Goal: Information Seeking & Learning: Learn about a topic

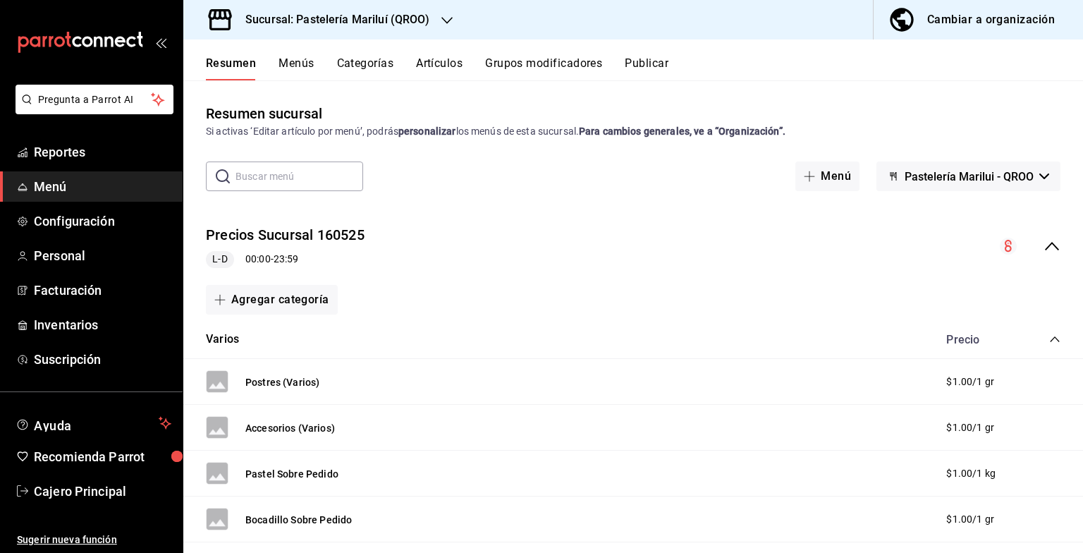
click at [293, 56] on button "Menús" at bounding box center [296, 68] width 35 height 24
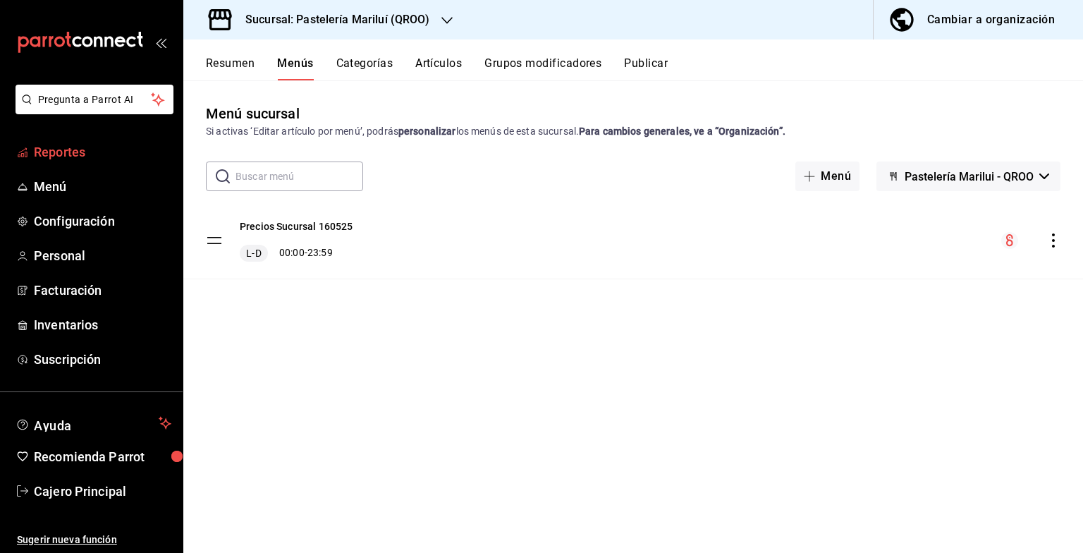
click at [96, 161] on span "Reportes" at bounding box center [103, 151] width 138 height 19
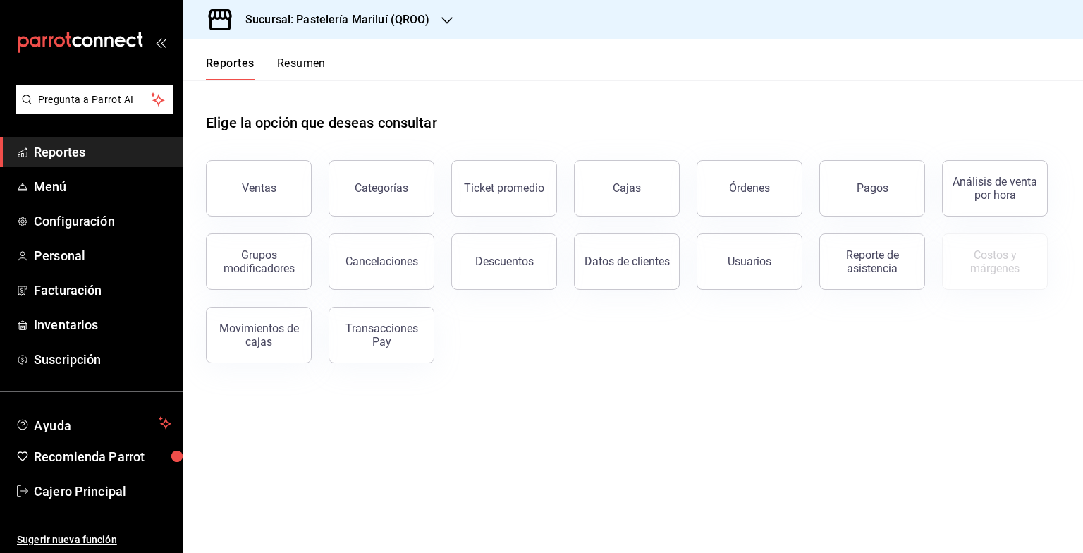
click at [606, 186] on link "Cajas" at bounding box center [627, 188] width 106 height 56
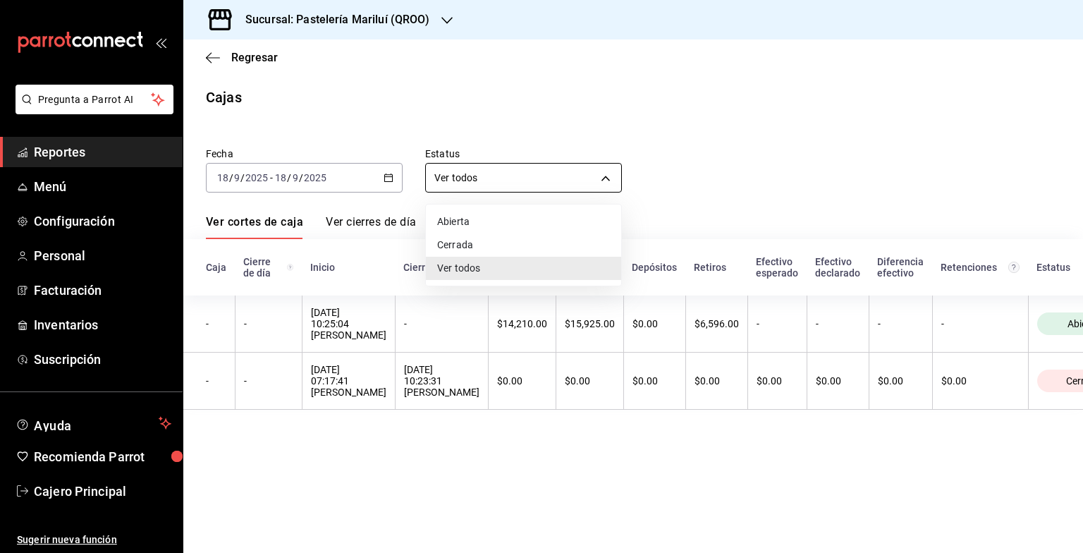
click at [503, 189] on body "Pregunta a Parrot AI Reportes Menú Configuración Personal Facturación Inventari…" at bounding box center [541, 276] width 1083 height 553
click at [475, 143] on div at bounding box center [541, 276] width 1083 height 553
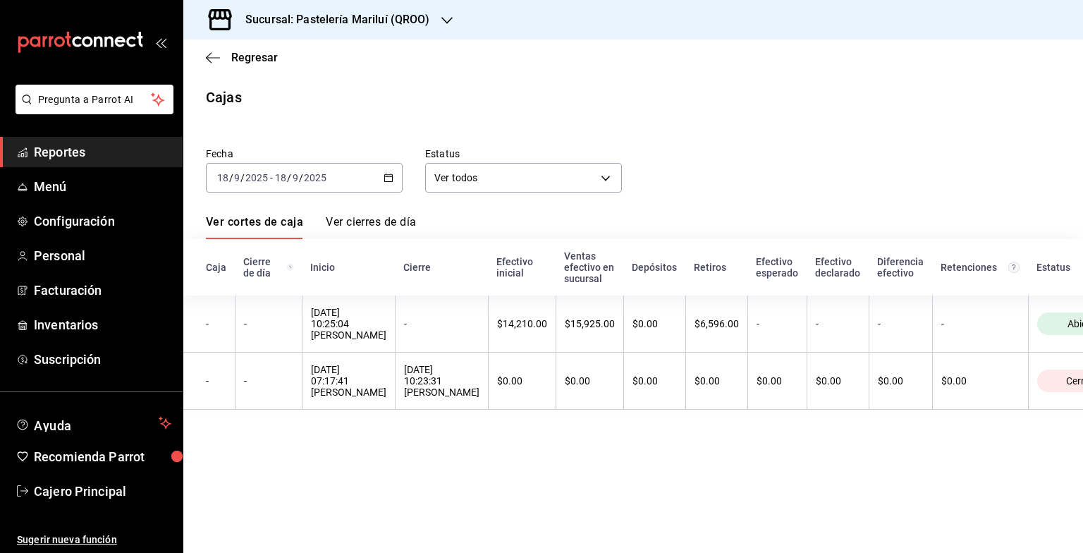
click at [396, 173] on div "2025-09-18 18 / 9 / 2025 - 2025-09-18 18 / 9 / 2025" at bounding box center [304, 178] width 197 height 30
click at [214, 50] on div "Regresar" at bounding box center [633, 57] width 900 height 36
click at [214, 57] on icon "button" at bounding box center [213, 57] width 14 height 1
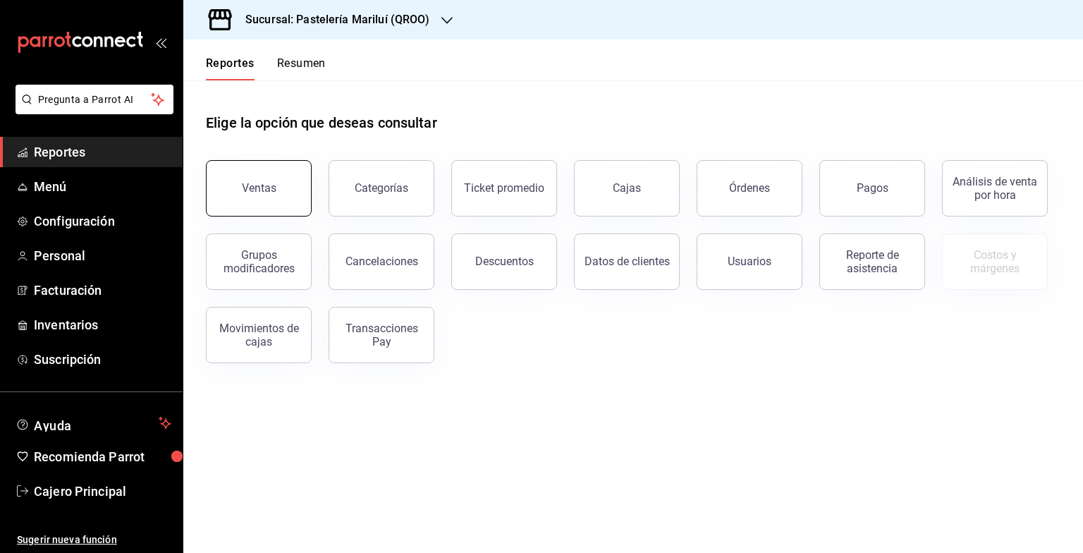
click at [238, 184] on button "Ventas" at bounding box center [259, 188] width 106 height 56
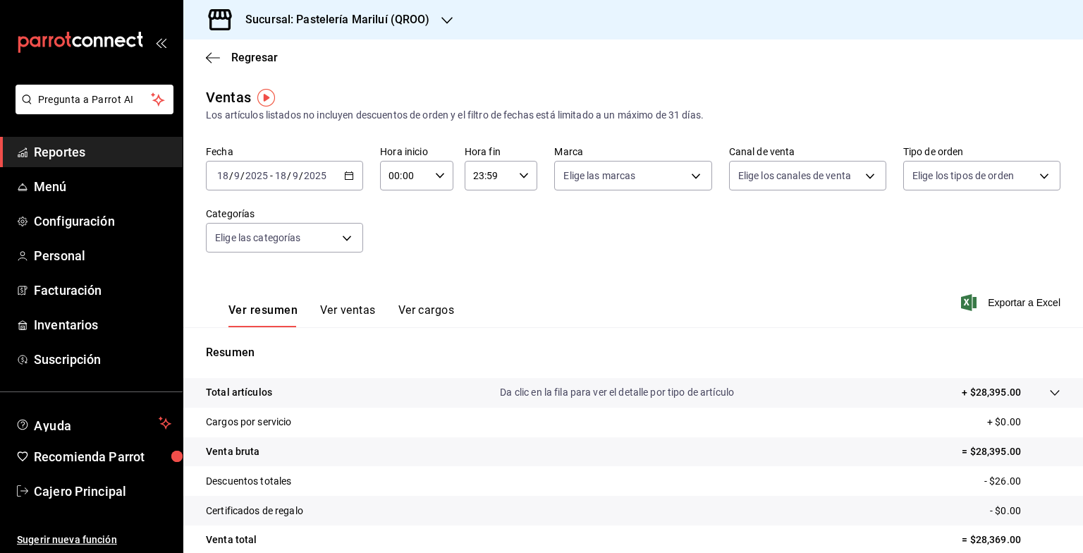
click at [336, 179] on div "2025-09-18 18 / 9 / 2025 - 2025-09-18 18 / 9 / 2025" at bounding box center [284, 176] width 157 height 30
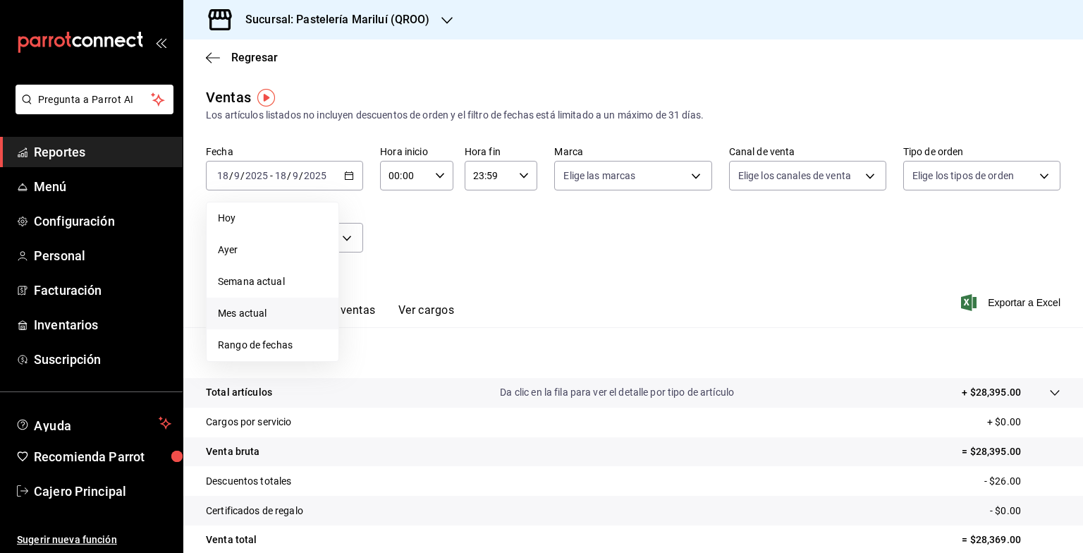
click at [245, 315] on span "Mes actual" at bounding box center [272, 313] width 109 height 15
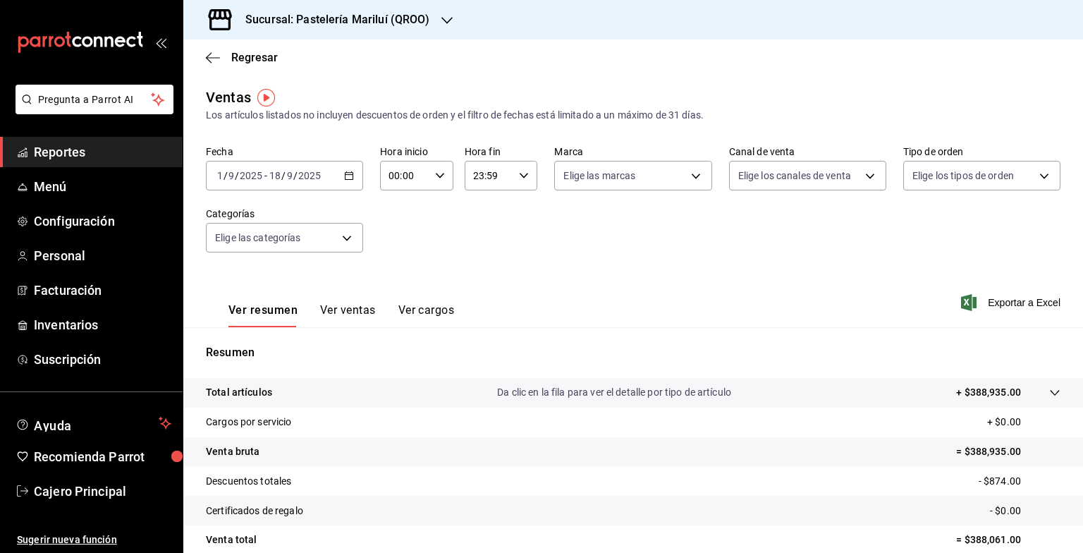
click at [346, 181] on div "2025-09-01 1 / 9 / 2025 - 2025-09-18 18 / 9 / 2025" at bounding box center [284, 176] width 157 height 30
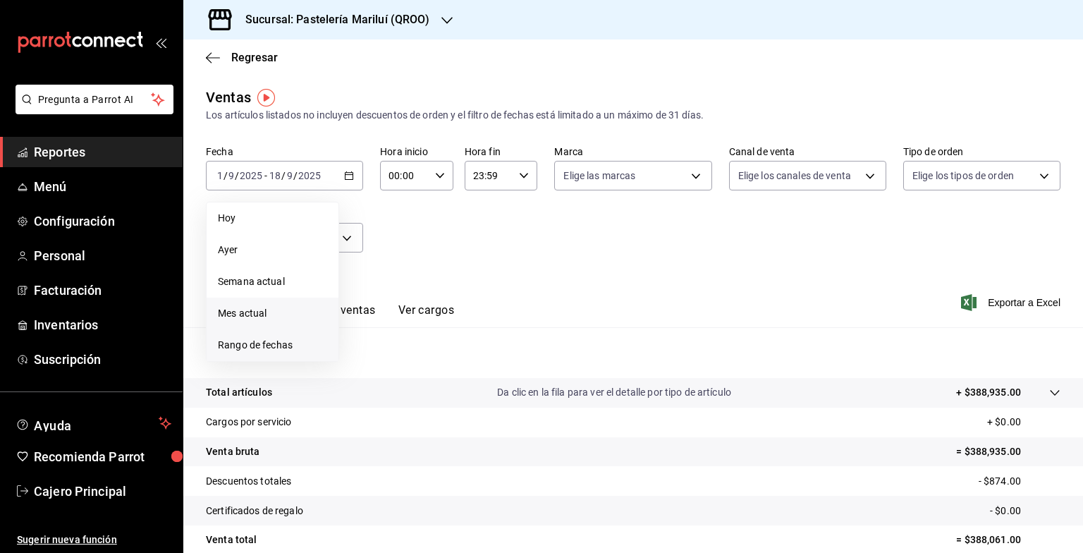
click at [271, 346] on span "Rango de fechas" at bounding box center [272, 345] width 109 height 15
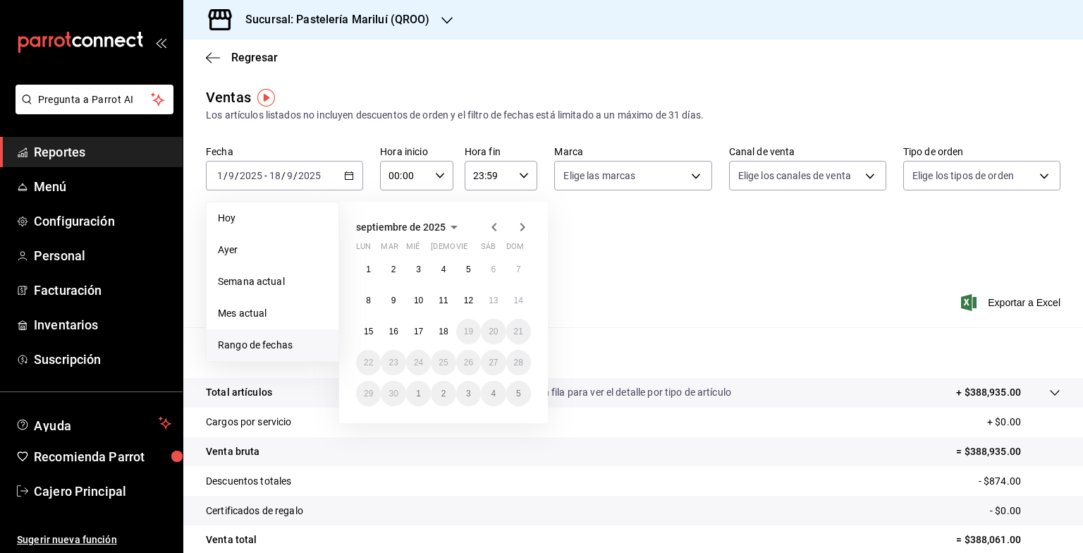
click at [488, 226] on icon "button" at bounding box center [494, 227] width 17 height 17
click at [465, 262] on button "1" at bounding box center [468, 269] width 25 height 25
click at [513, 383] on button "31" at bounding box center [518, 393] width 25 height 25
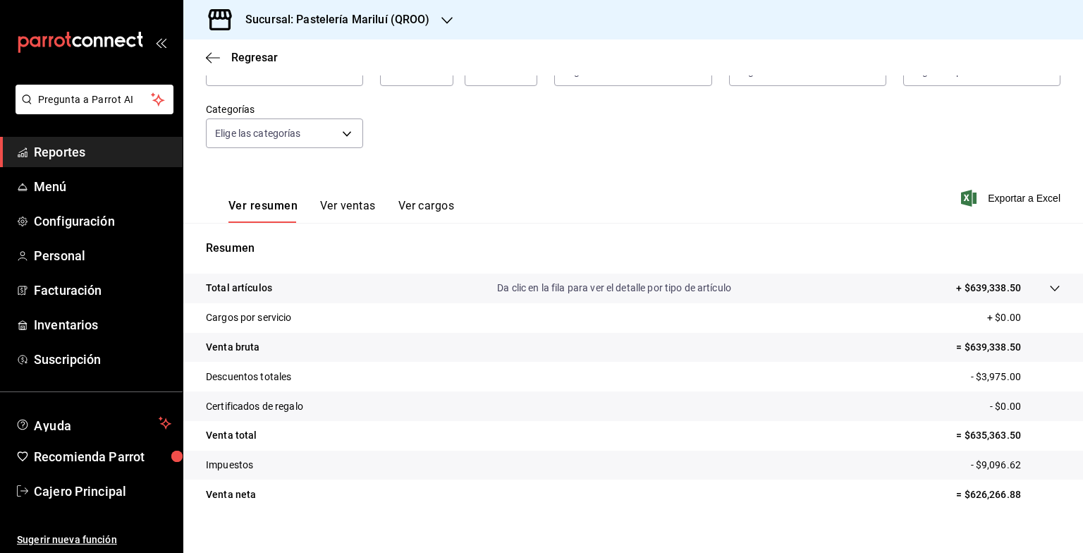
scroll to position [123, 0]
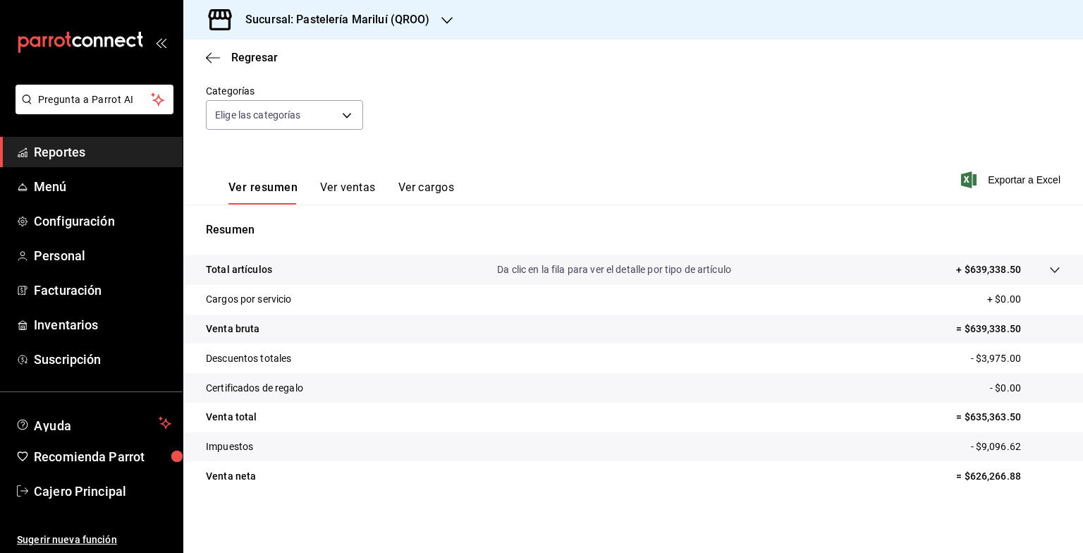
click at [625, 271] on p "Da clic en la fila para ver el detalle por tipo de artículo" at bounding box center [614, 269] width 234 height 15
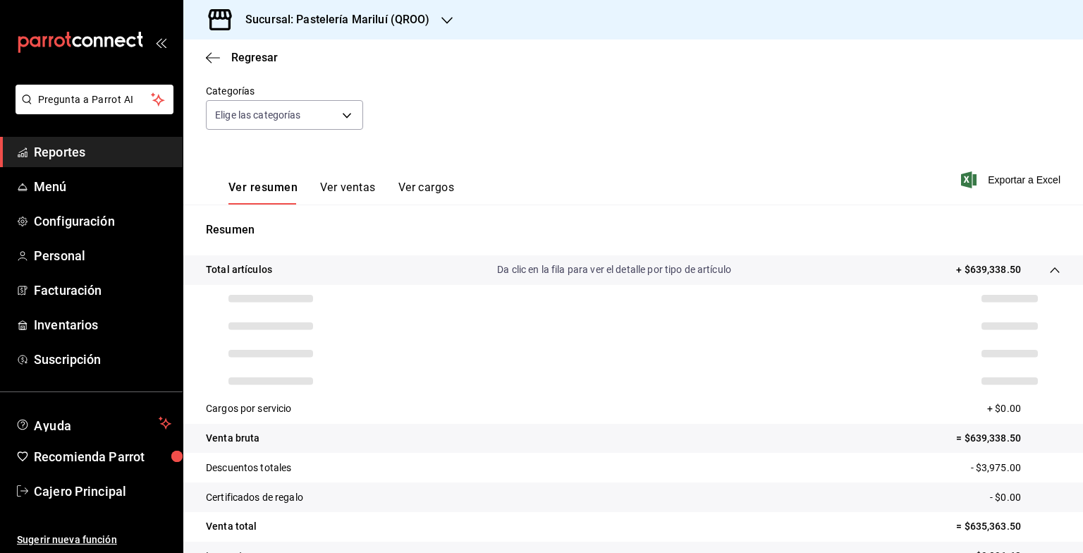
click at [625, 271] on p "Da clic en la fila para ver el detalle por tipo de artículo" at bounding box center [614, 269] width 234 height 15
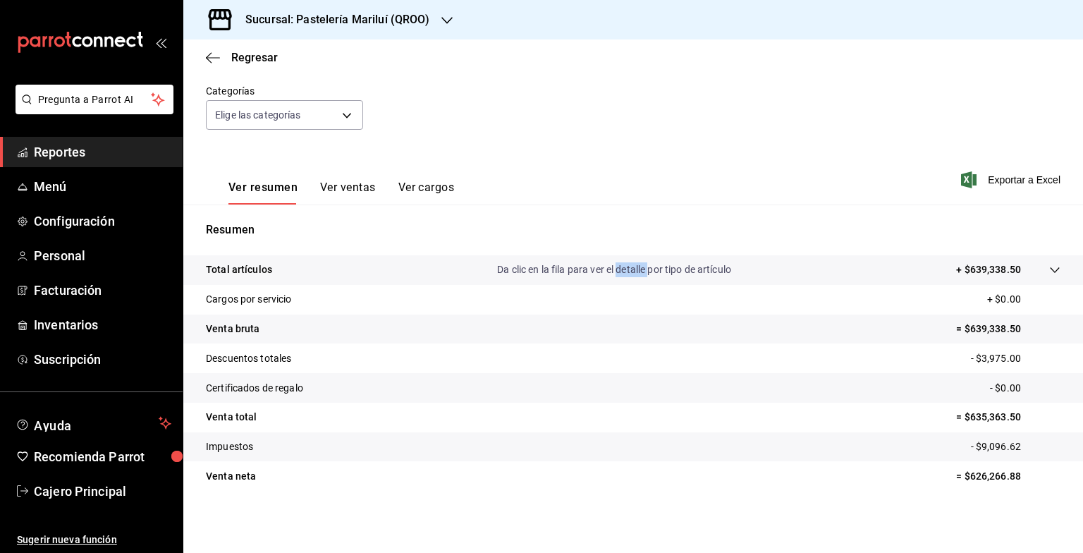
click at [625, 271] on p "Da clic en la fila para ver el detalle por tipo de artículo" at bounding box center [614, 269] width 234 height 15
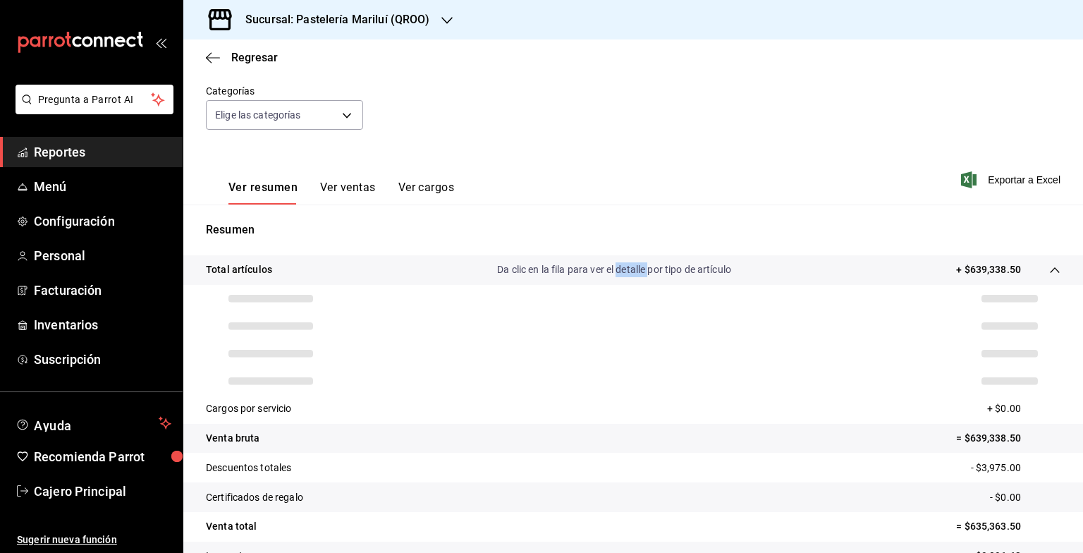
click at [625, 271] on p "Da clic en la fila para ver el detalle por tipo de artículo" at bounding box center [614, 269] width 234 height 15
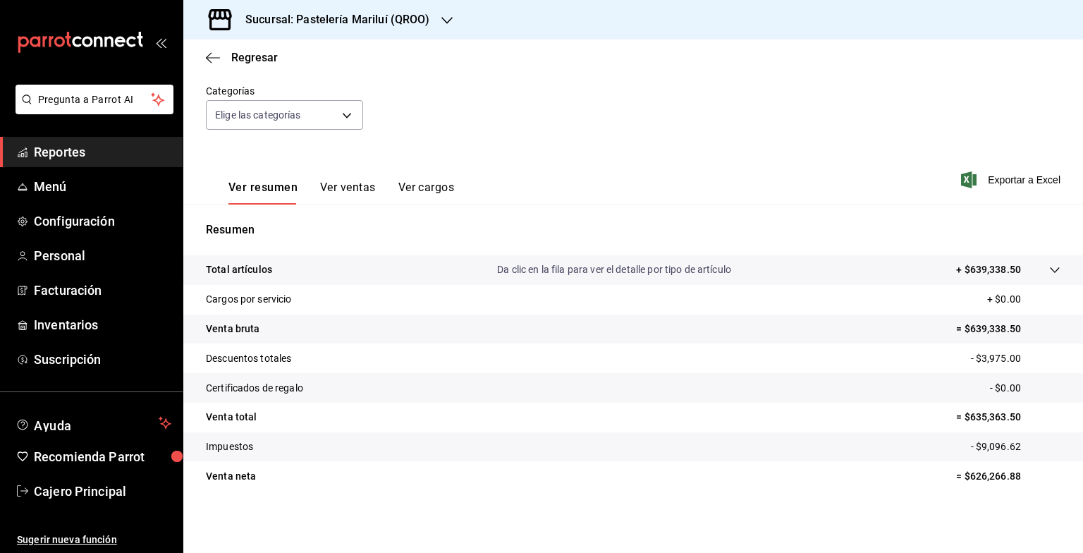
click at [364, 421] on tr "Venta total = $635,363.50" at bounding box center [633, 418] width 900 height 30
click at [346, 437] on tr "Impuestos - $9,096.62" at bounding box center [633, 447] width 900 height 30
click at [420, 195] on button "Ver cargos" at bounding box center [427, 193] width 56 height 24
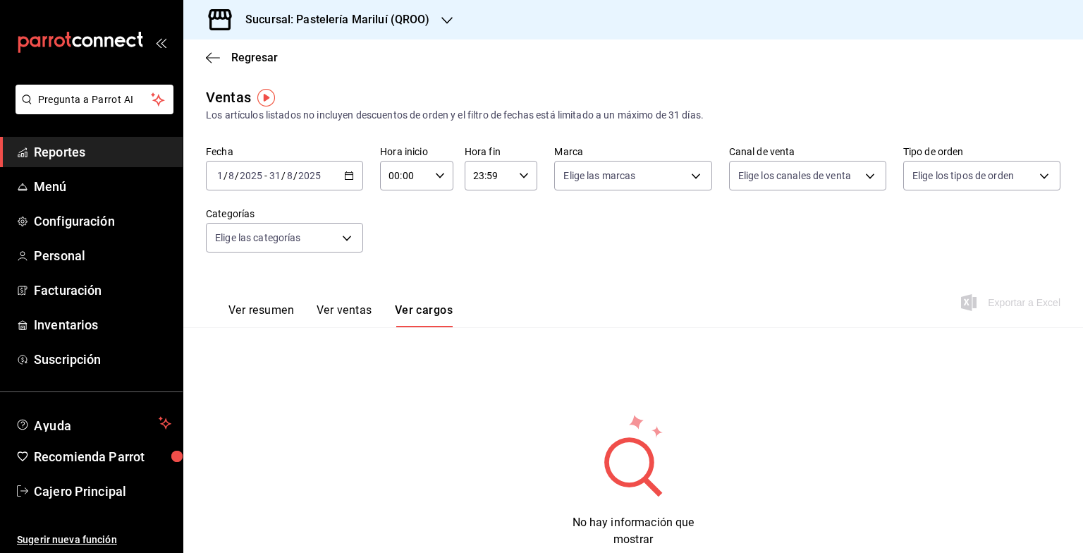
click at [281, 302] on div "Ver resumen Ver ventas Ver cargos" at bounding box center [329, 306] width 247 height 41
click at [280, 310] on button "Ver resumen" at bounding box center [262, 315] width 66 height 24
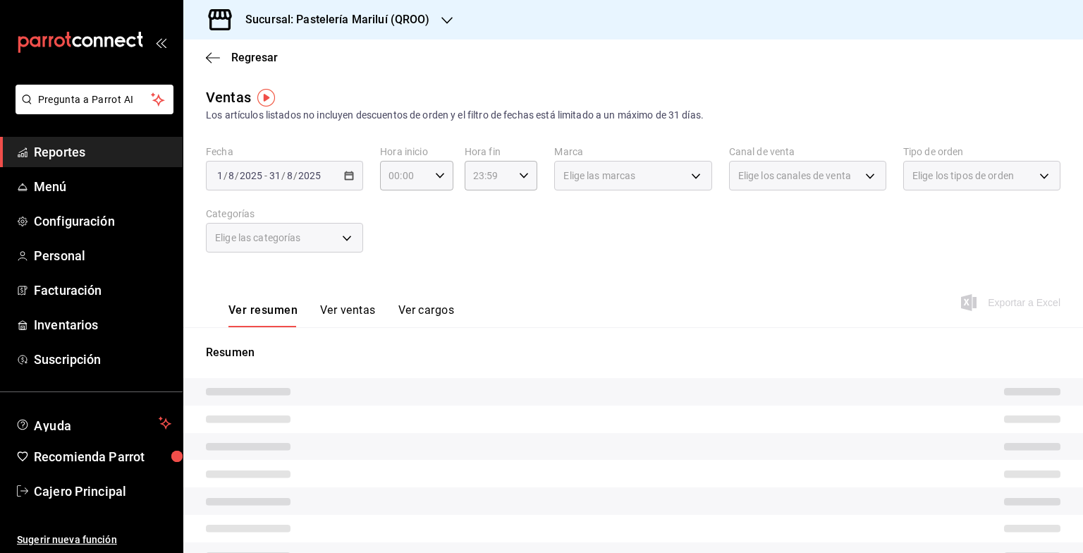
click at [293, 233] on span "Elige las categorías" at bounding box center [258, 238] width 86 height 14
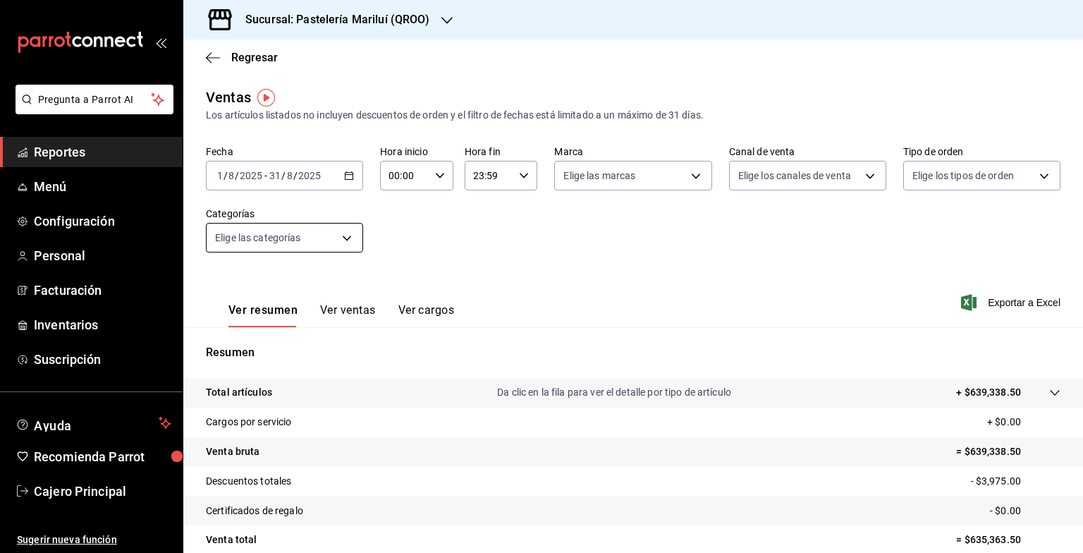
click at [293, 241] on body "Pregunta a Parrot AI Reportes Menú Configuración Personal Facturación Inventari…" at bounding box center [541, 276] width 1083 height 553
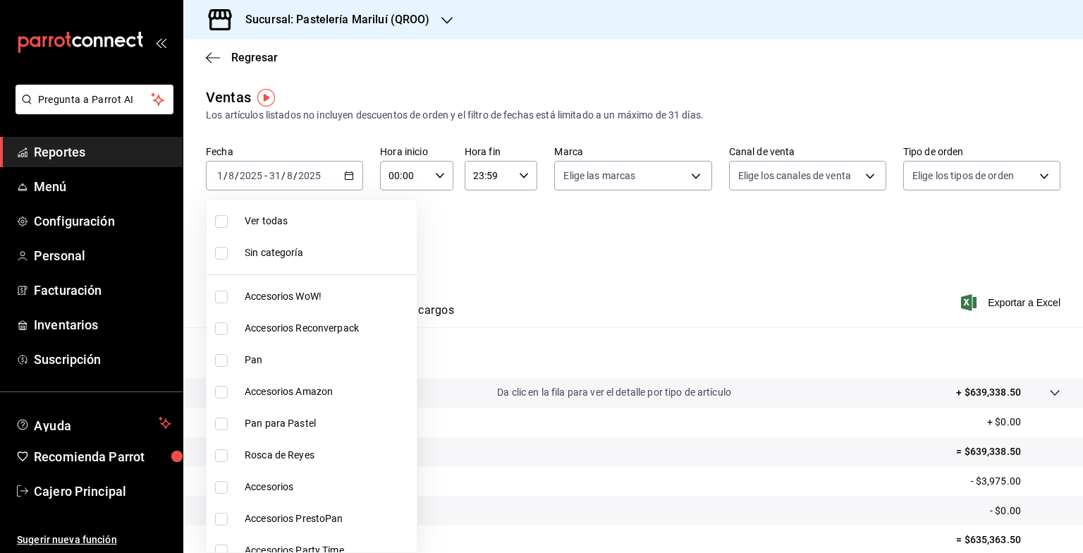
click at [504, 250] on div at bounding box center [541, 276] width 1083 height 553
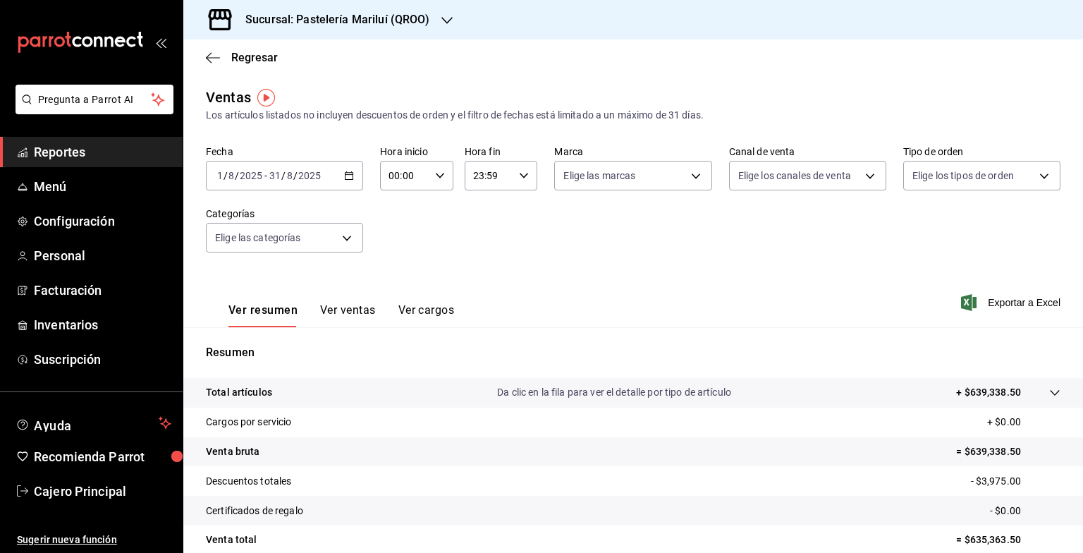
click at [214, 45] on div "Regresar" at bounding box center [633, 57] width 900 height 36
click at [212, 54] on icon "button" at bounding box center [213, 57] width 14 height 13
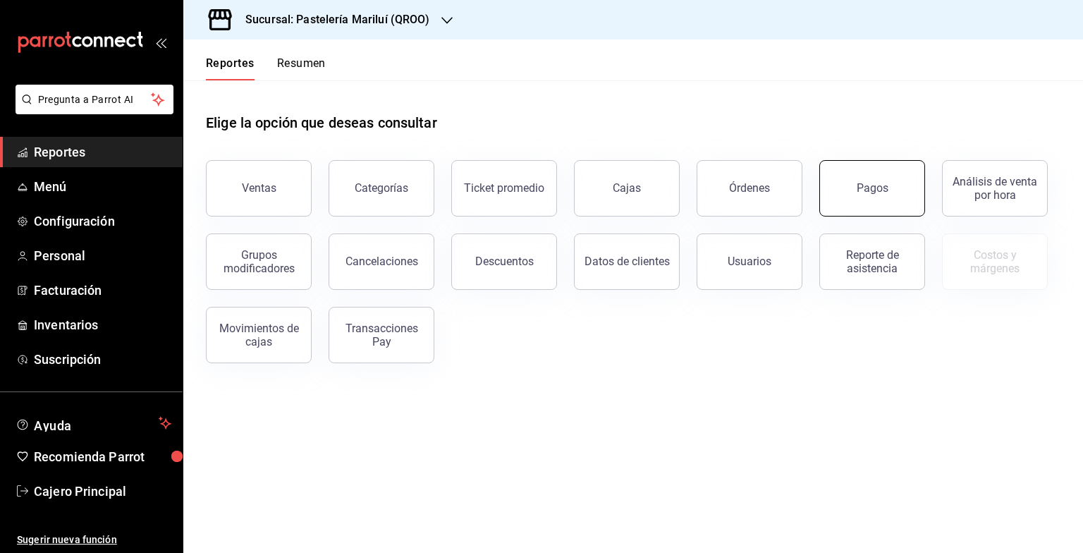
click at [861, 212] on button "Pagos" at bounding box center [873, 188] width 106 height 56
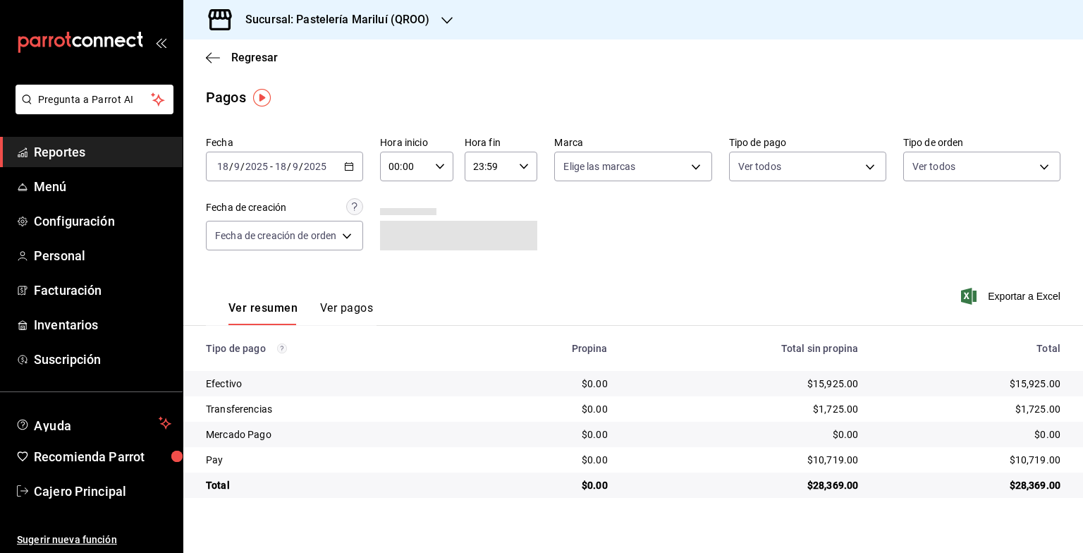
click at [350, 162] on icon "button" at bounding box center [349, 167] width 10 height 10
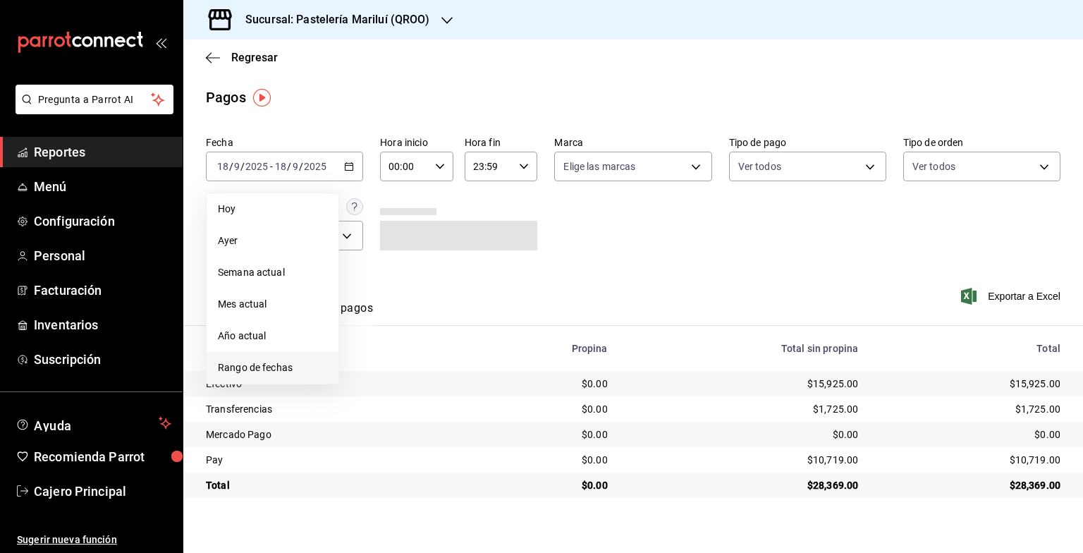
click at [278, 368] on span "Rango de fechas" at bounding box center [272, 367] width 109 height 15
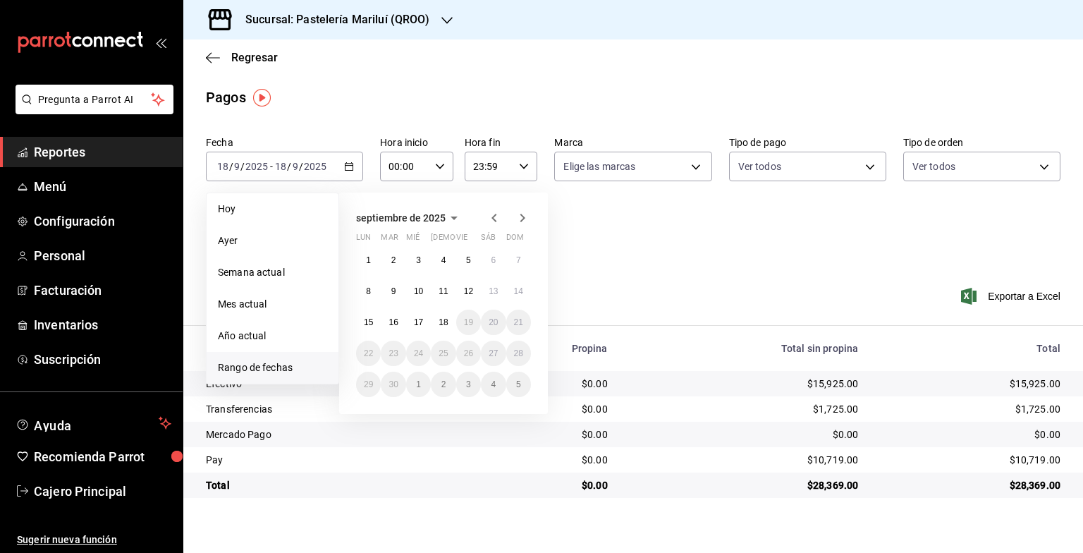
click at [487, 222] on icon "button" at bounding box center [494, 217] width 17 height 17
click at [473, 261] on button "1" at bounding box center [468, 260] width 25 height 25
click at [526, 382] on button "31" at bounding box center [518, 384] width 25 height 25
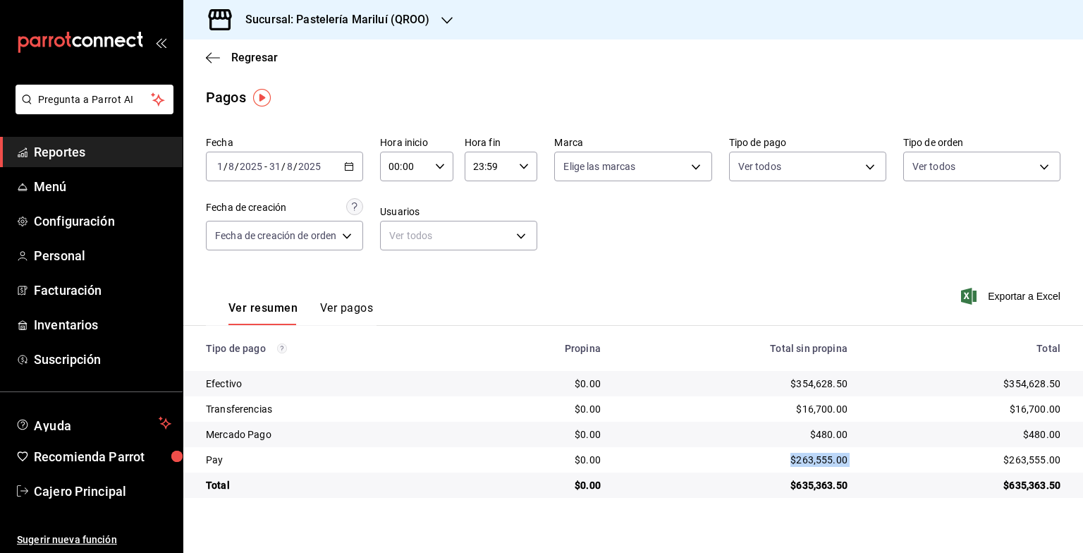
drag, startPoint x: 790, startPoint y: 465, endPoint x: 861, endPoint y: 461, distance: 70.6
click at [861, 461] on tr "Pay $0.00 $263,555.00 $263,555.00" at bounding box center [633, 459] width 900 height 25
click at [700, 221] on div "Fecha 2025-08-01 1 / 8 / 2025 - 2025-08-31 31 / 8 / 2025 Hora inicio 00:00 Hora…" at bounding box center [633, 198] width 855 height 137
click at [373, 34] on div "Sucursal: Pastelería Mariluí (QROO)" at bounding box center [327, 19] width 264 height 39
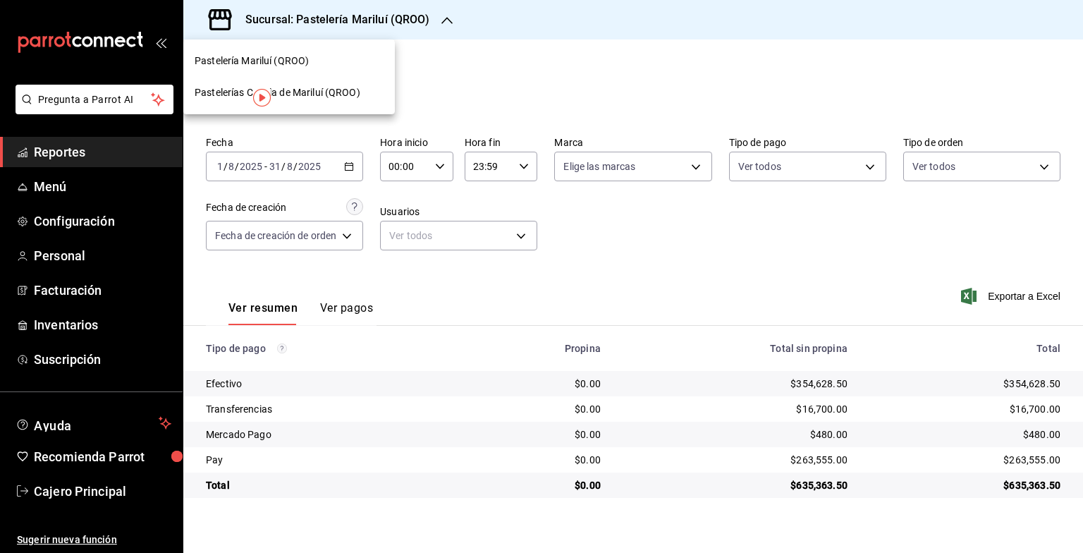
click at [95, 192] on div at bounding box center [541, 276] width 1083 height 553
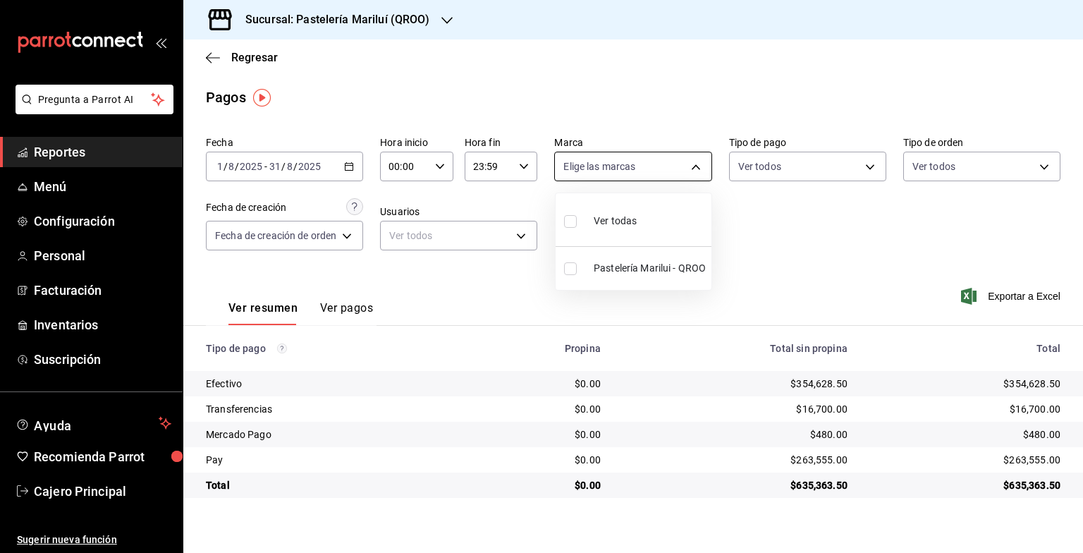
click at [603, 175] on body "Pregunta a Parrot AI Reportes Menú Configuración Personal Facturación Inventari…" at bounding box center [541, 276] width 1083 height 553
click at [613, 265] on span "Pastelería Marilui - QROO" at bounding box center [650, 268] width 112 height 15
type input "d1899554-f730-4f51-8c80-c6342bb5bc4c"
checkbox input "true"
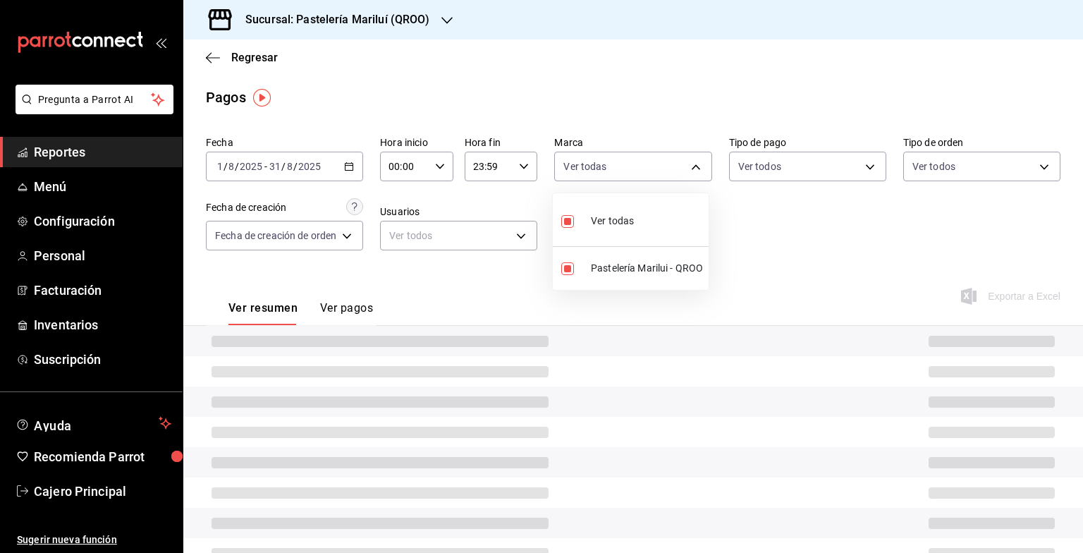
click at [647, 31] on div at bounding box center [541, 276] width 1083 height 553
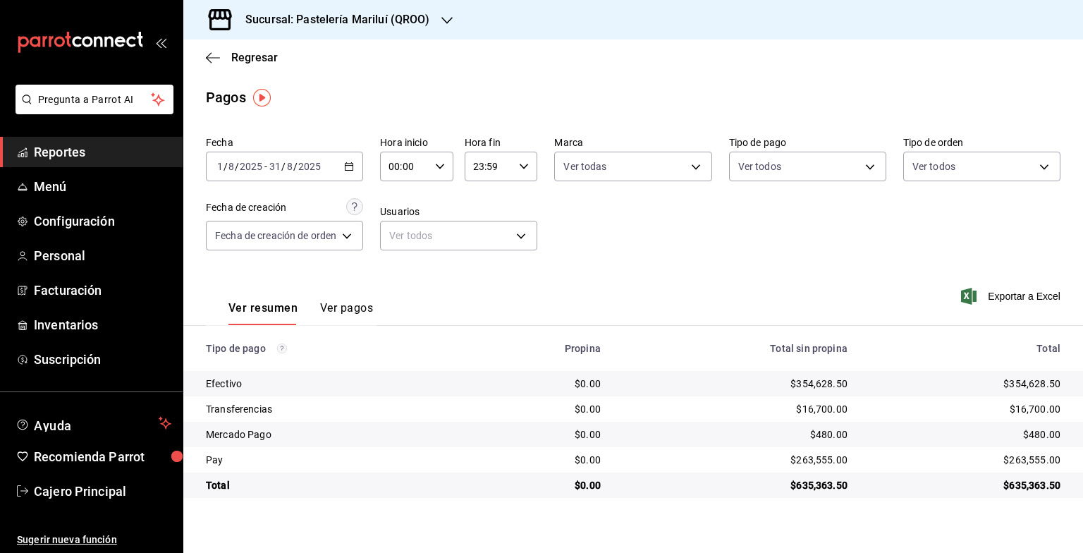
click at [363, 8] on div "Sucursal: Pastelería Mariluí (QROO)" at bounding box center [327, 19] width 264 height 39
click at [354, 88] on span "Pastelerías Canela de Mariluí (QROO)" at bounding box center [278, 92] width 166 height 15
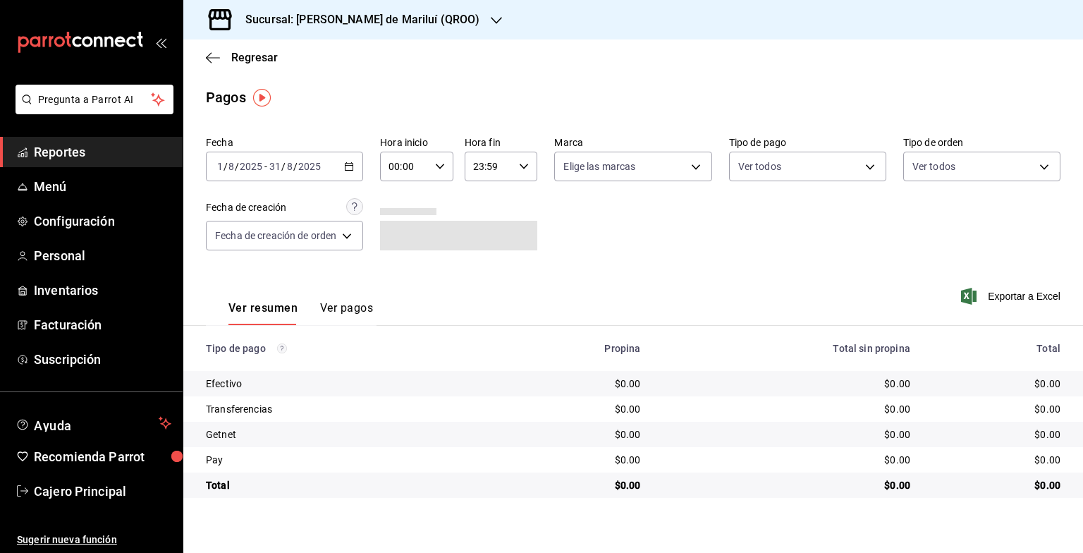
click at [355, 181] on div "2025-08-01 1 / 8 / 2025 - 2025-08-31 31 / 8 / 2025" at bounding box center [284, 167] width 157 height 30
click at [375, 95] on div "Pagos" at bounding box center [633, 97] width 900 height 21
click at [622, 162] on body "Pregunta a Parrot AI Reportes Menú Configuración Personal Inventarios Facturaci…" at bounding box center [541, 276] width 1083 height 553
click at [605, 226] on span "Ver todas" at bounding box center [615, 221] width 43 height 15
type input "c5a1c7ef-5947-4eb4-a59e-f8aa8205af0d"
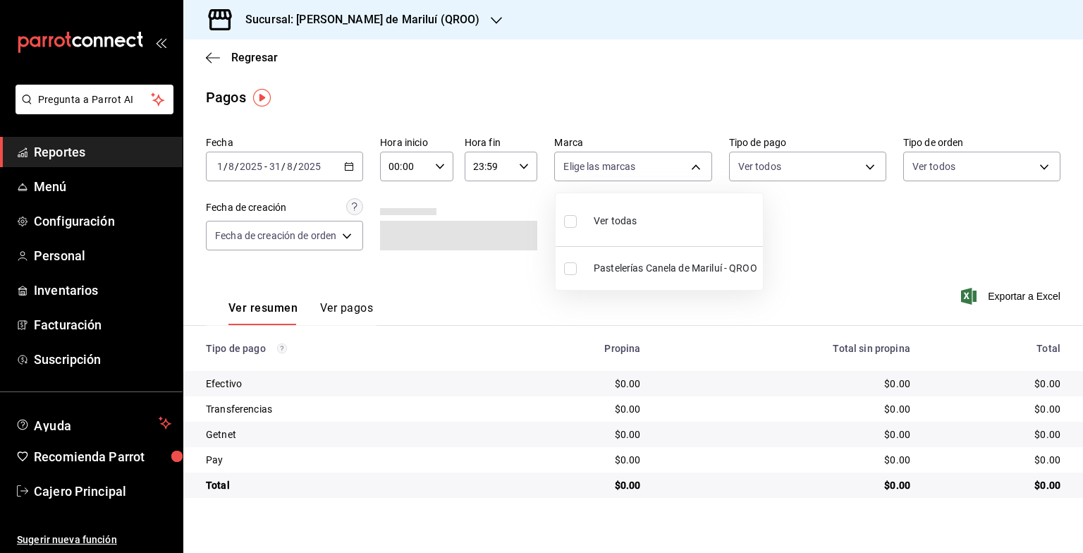
checkbox input "true"
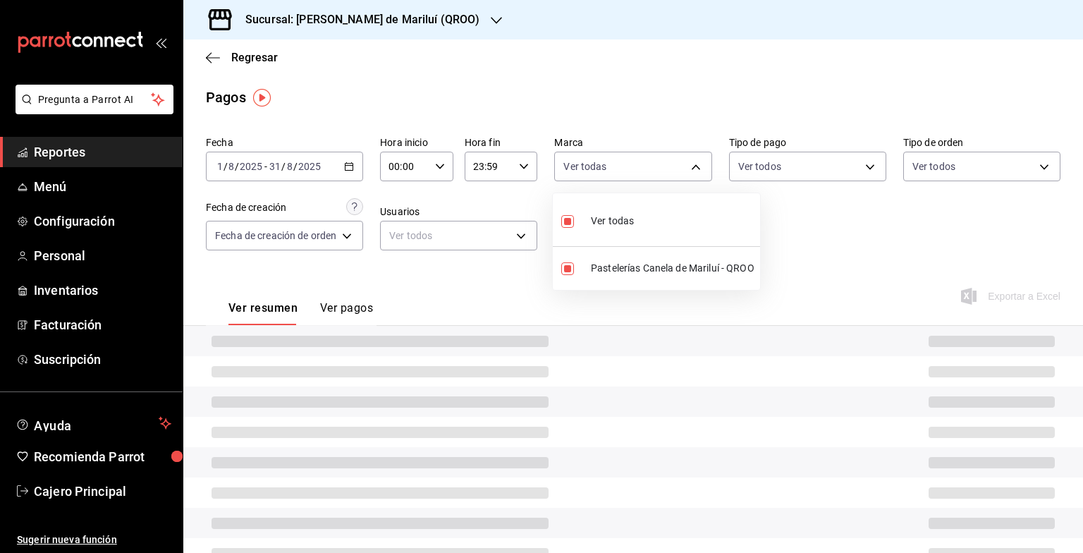
click at [542, 102] on div at bounding box center [541, 276] width 1083 height 553
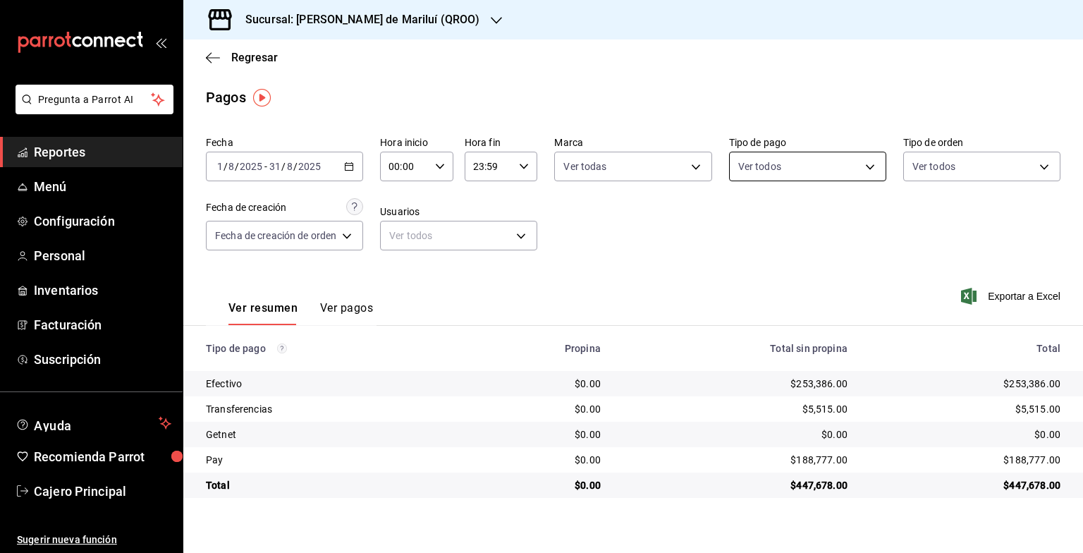
click at [739, 156] on body "Pregunta a Parrot AI Reportes Menú Configuración Personal Inventarios Facturaci…" at bounding box center [541, 276] width 1083 height 553
click at [633, 157] on div at bounding box center [541, 276] width 1083 height 553
click at [631, 164] on body "Pregunta a Parrot AI Reportes Menú Configuración Personal Inventarios Facturaci…" at bounding box center [541, 276] width 1083 height 553
click at [629, 172] on div at bounding box center [541, 276] width 1083 height 553
click at [369, 17] on h3 "Sucursal: Pastelerías Canela de Mariluí (QROO)" at bounding box center [356, 19] width 245 height 17
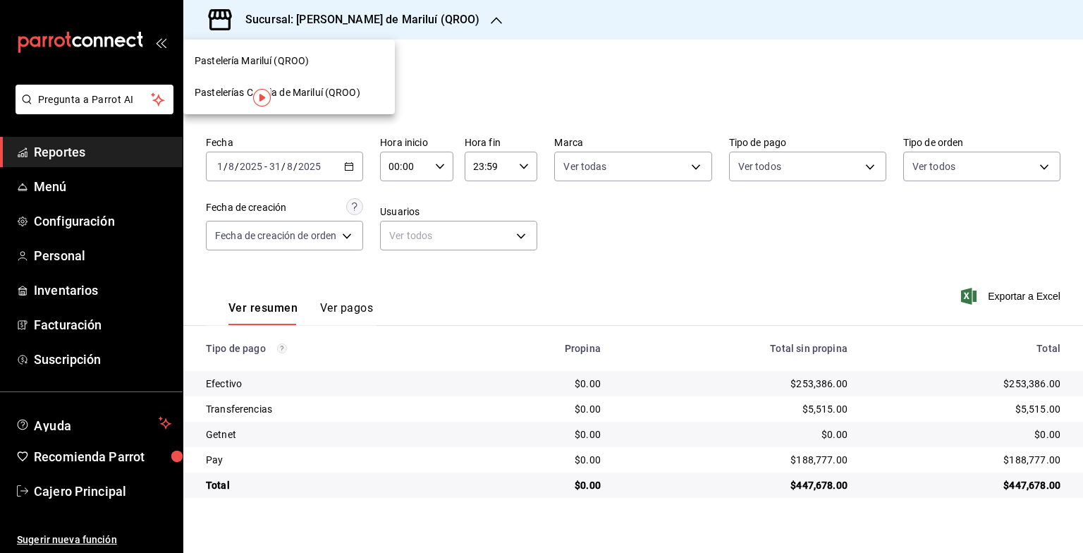
click at [553, 62] on div at bounding box center [541, 276] width 1083 height 553
click at [215, 66] on div "Regresar" at bounding box center [633, 57] width 900 height 36
click at [199, 54] on div "Regresar" at bounding box center [633, 57] width 900 height 36
click at [137, 155] on span "Reportes" at bounding box center [103, 151] width 138 height 19
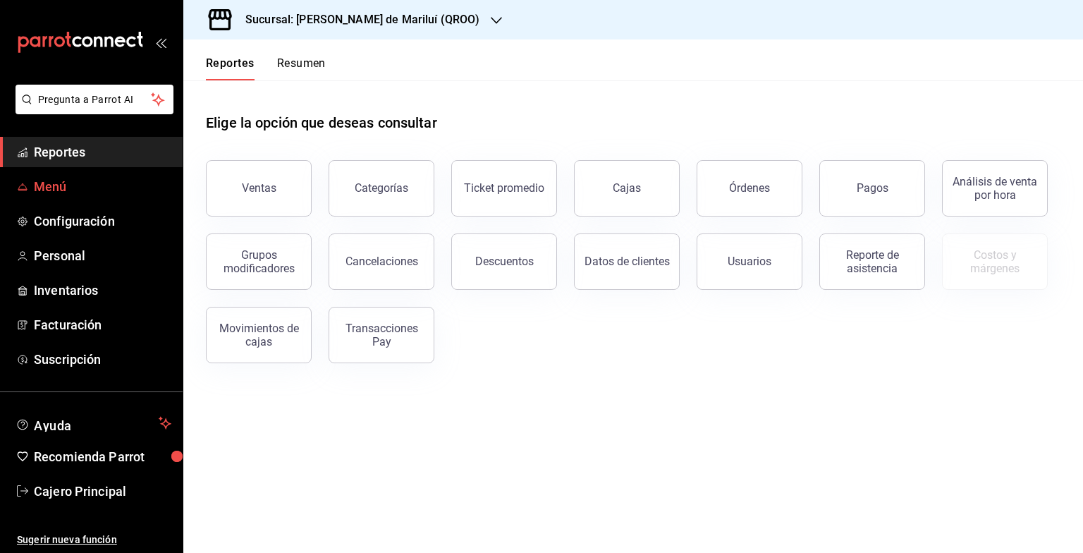
click at [131, 183] on span "Menú" at bounding box center [103, 186] width 138 height 19
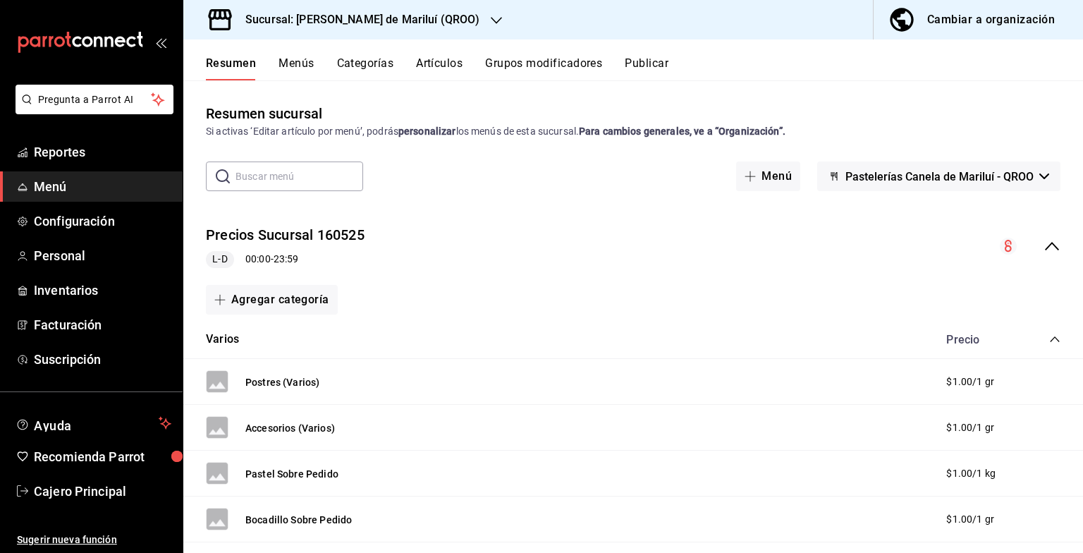
click at [1014, 41] on div "Resumen Menús Categorías Artículos Grupos modificadores Publicar" at bounding box center [633, 59] width 900 height 41
click at [1005, 33] on button "Cambiar a organización" at bounding box center [973, 19] width 198 height 39
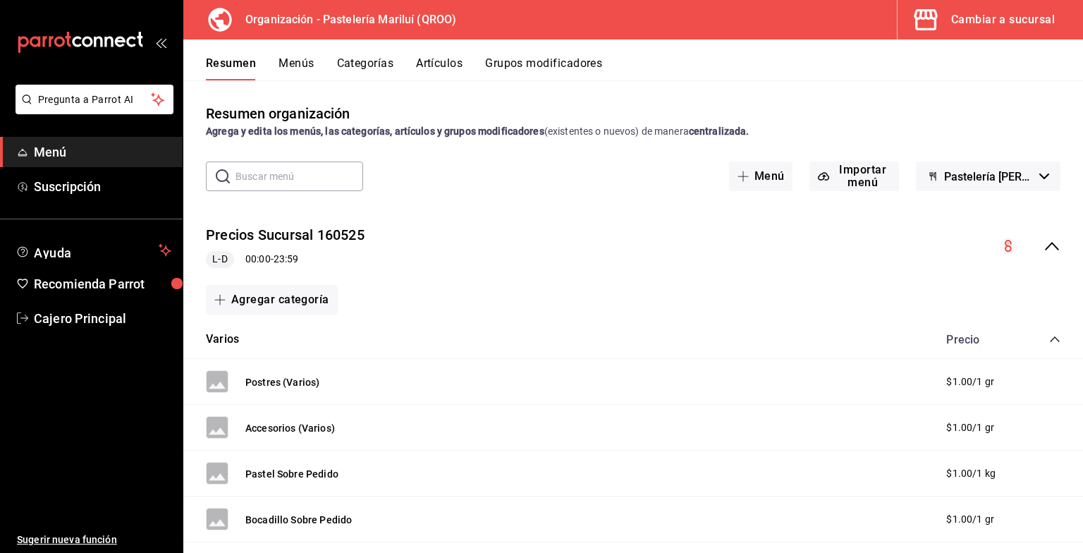
click at [975, 39] on div "Organización - Pastelería Mariluí (QROO) Cambiar a sucursal Resumen Menús Categ…" at bounding box center [633, 276] width 900 height 553
click at [956, 31] on button "Cambiar a sucursal" at bounding box center [985, 19] width 174 height 39
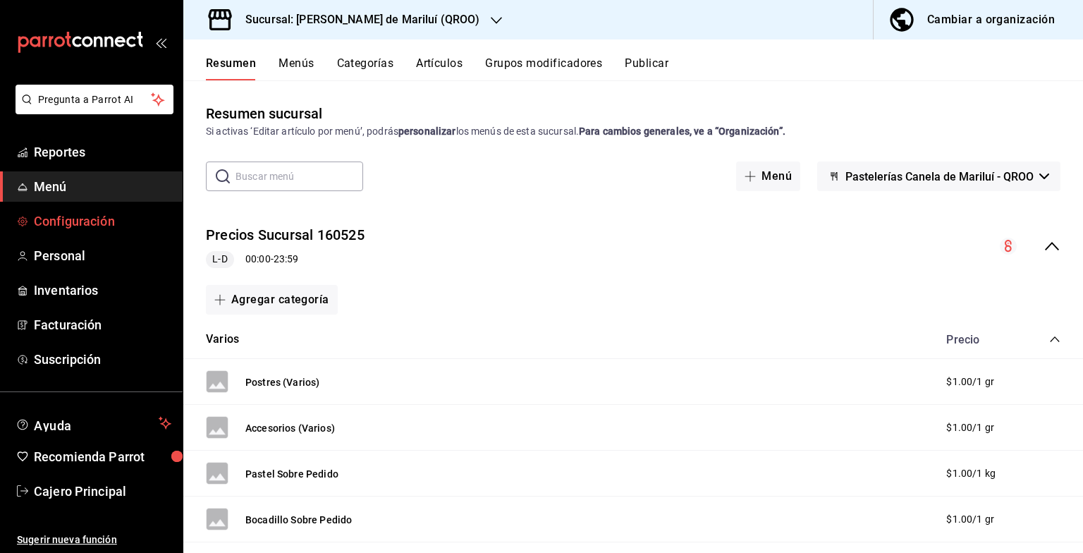
click at [58, 223] on span "Configuración" at bounding box center [103, 221] width 138 height 19
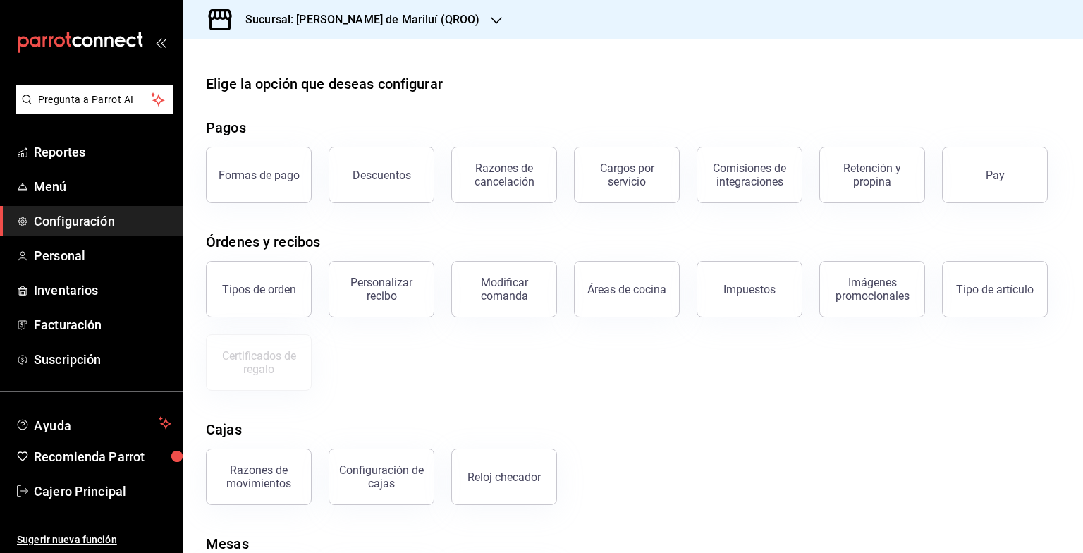
click at [971, 167] on button "Pay" at bounding box center [995, 175] width 106 height 56
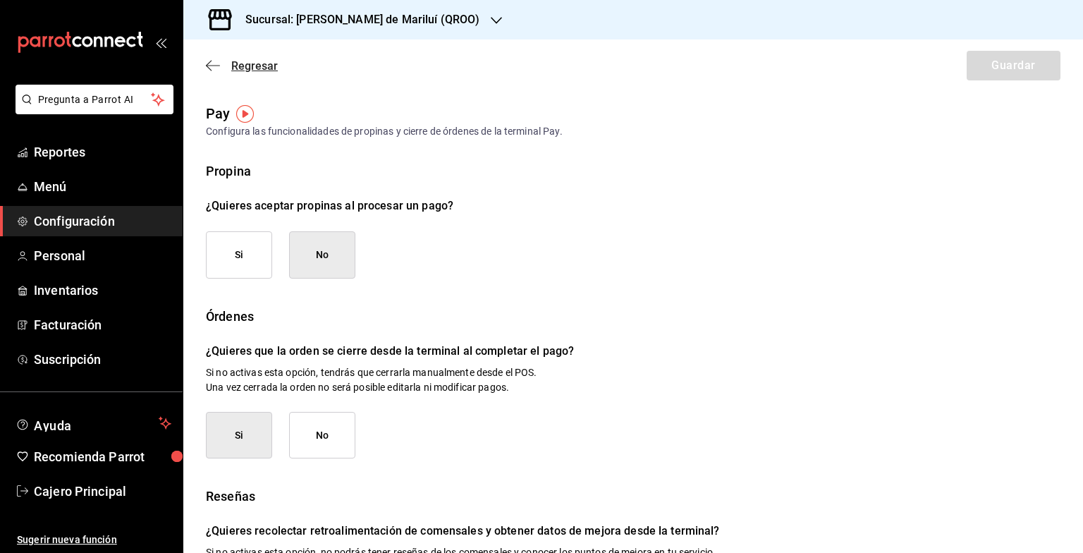
click at [216, 64] on icon "button" at bounding box center [213, 65] width 14 height 13
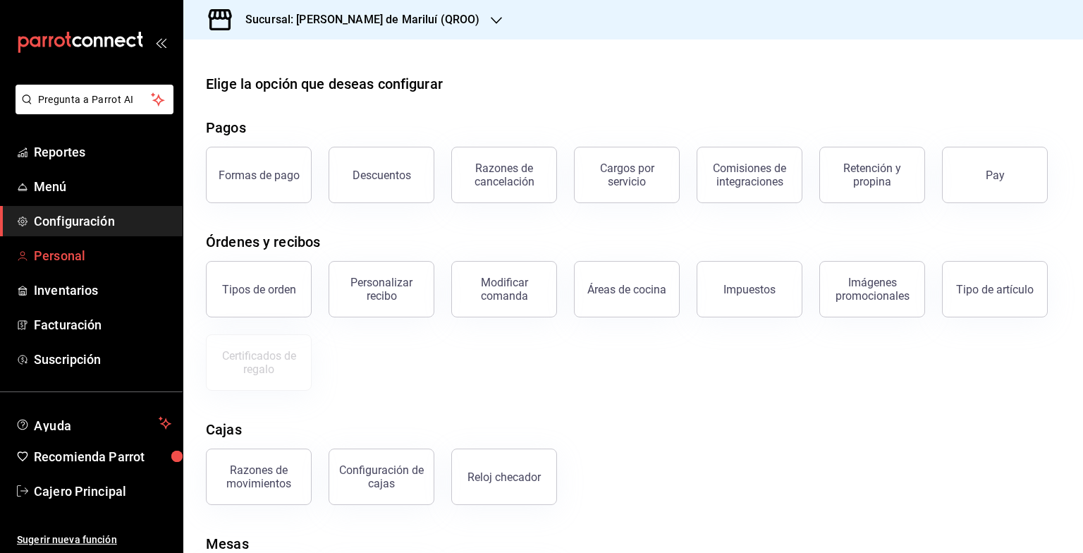
click at [111, 251] on span "Personal" at bounding box center [103, 255] width 138 height 19
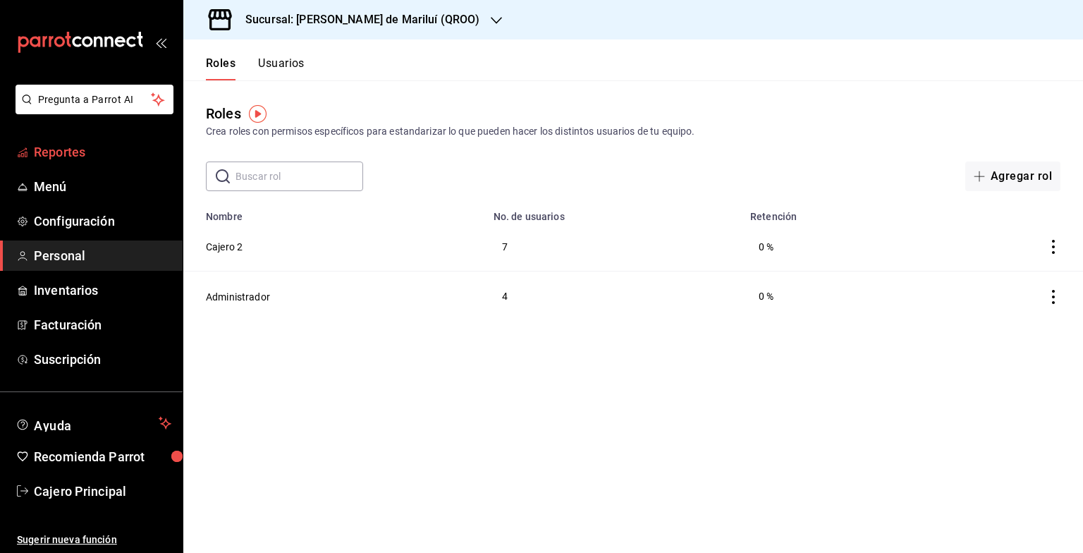
click at [53, 154] on span "Reportes" at bounding box center [103, 151] width 138 height 19
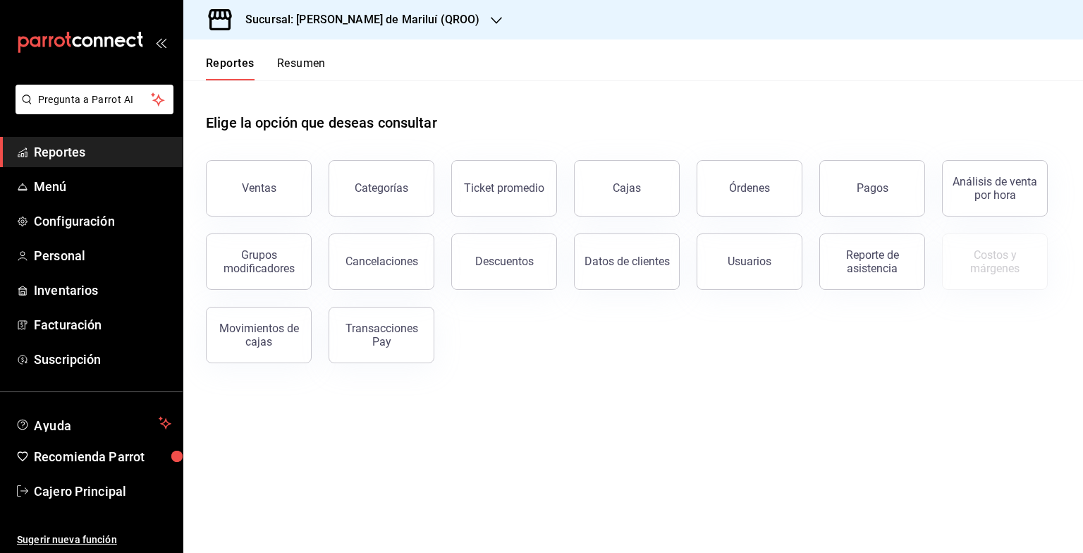
click at [1056, 401] on main "Elige la opción que deseas consultar Ventas Categorías Ticket promedio Cajas Ór…" at bounding box center [633, 316] width 900 height 473
click at [994, 169] on button "Análisis de venta por hora" at bounding box center [995, 188] width 106 height 56
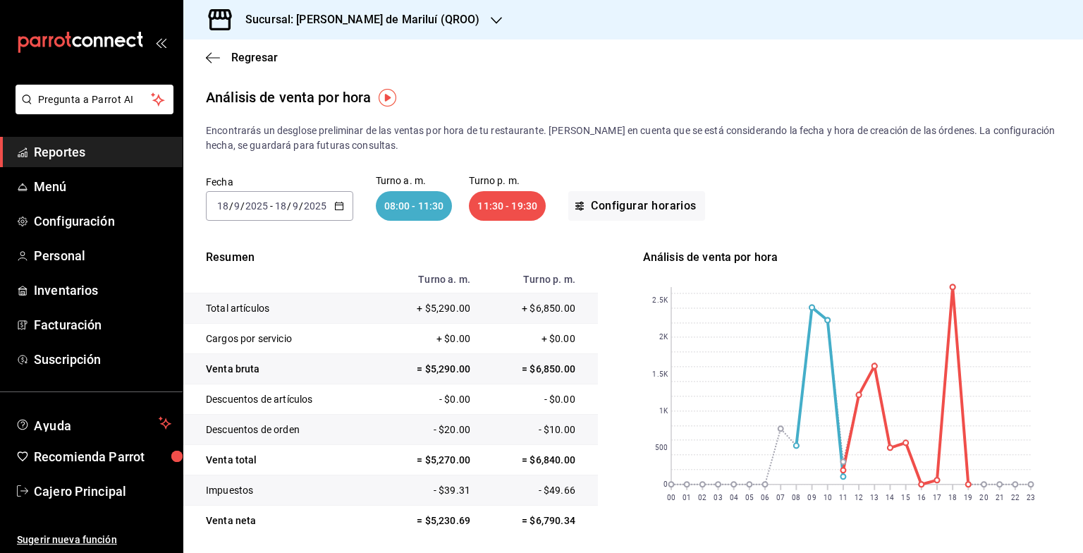
click at [470, 18] on h3 "Sucursal: Pastelerías Canela de Mariluí (QROO)" at bounding box center [356, 19] width 245 height 17
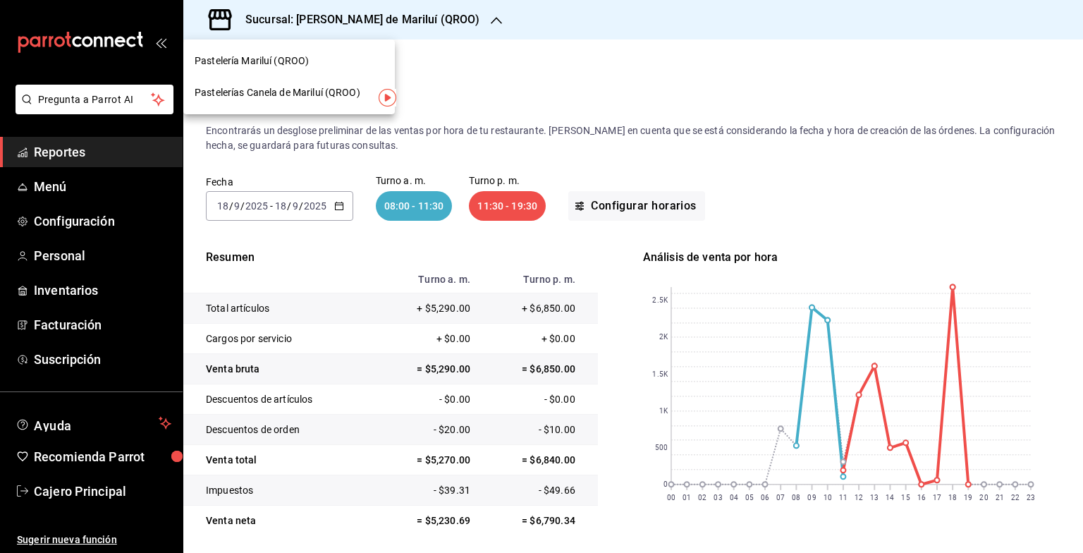
click at [263, 72] on div "Pastelería Mariluí (QROO)" at bounding box center [289, 61] width 212 height 32
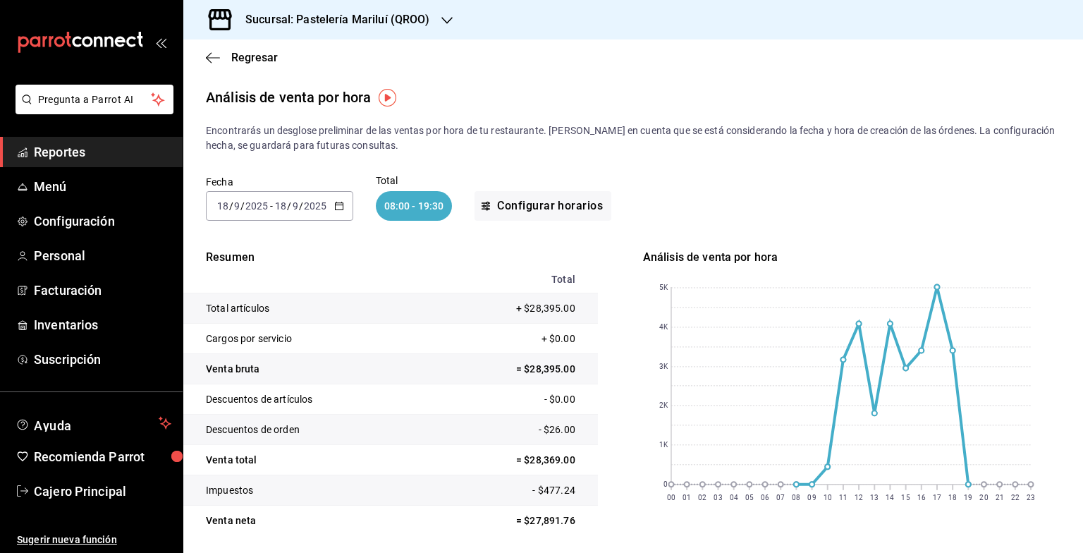
click at [325, 201] on input "2025" at bounding box center [315, 205] width 24 height 11
click at [336, 209] on icon "button" at bounding box center [339, 206] width 10 height 10
click at [282, 309] on span "Semana actual" at bounding box center [272, 312] width 109 height 15
click at [336, 205] on \(Stroke\) "button" at bounding box center [339, 205] width 8 height 1
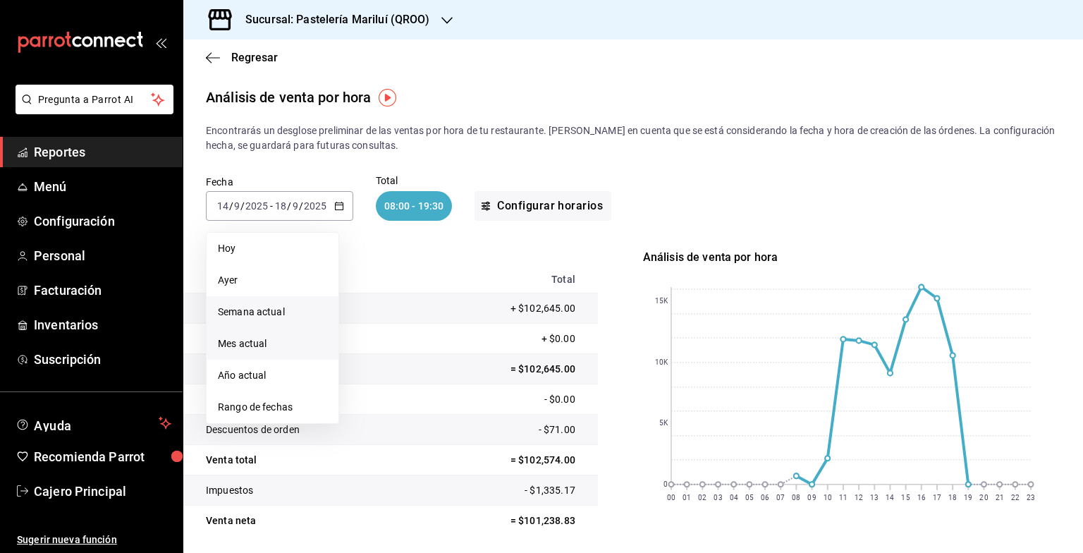
click at [291, 340] on span "Mes actual" at bounding box center [272, 343] width 109 height 15
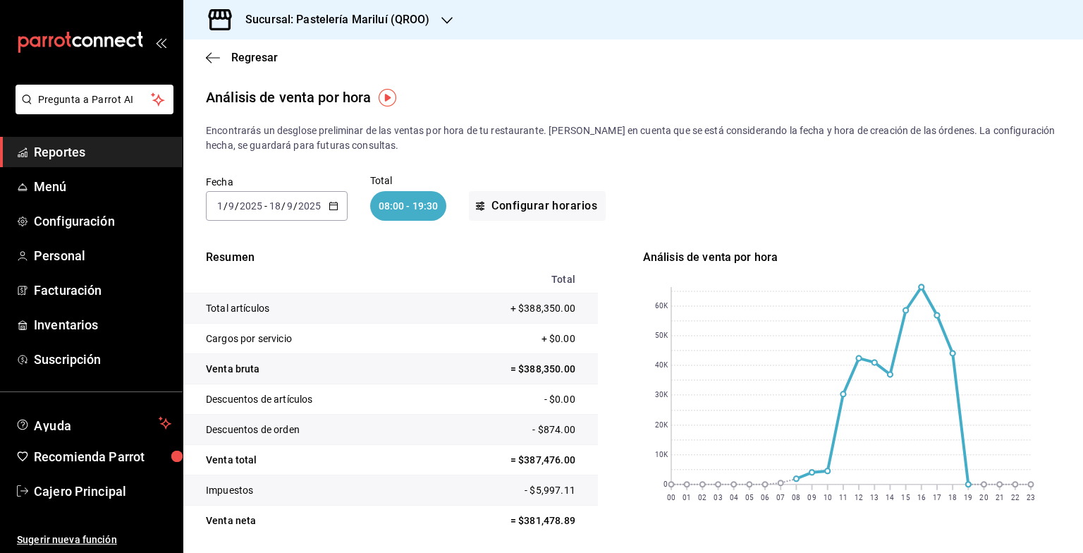
click at [227, 67] on div "Regresar" at bounding box center [633, 57] width 900 height 36
click at [218, 56] on icon "button" at bounding box center [213, 57] width 14 height 13
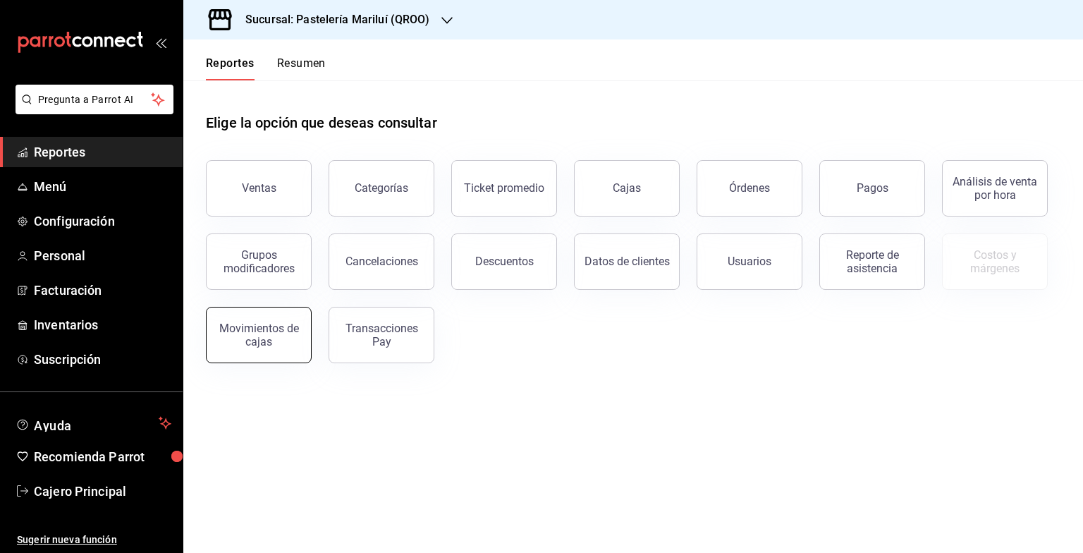
click at [267, 328] on div "Movimientos de cajas" at bounding box center [258, 335] width 87 height 27
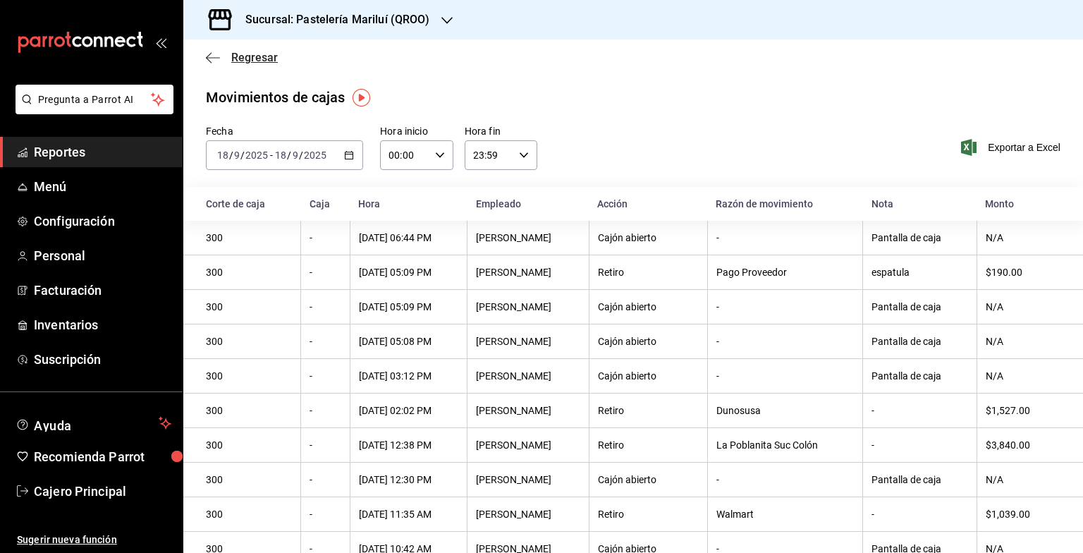
click at [230, 60] on span "Regresar" at bounding box center [242, 57] width 72 height 13
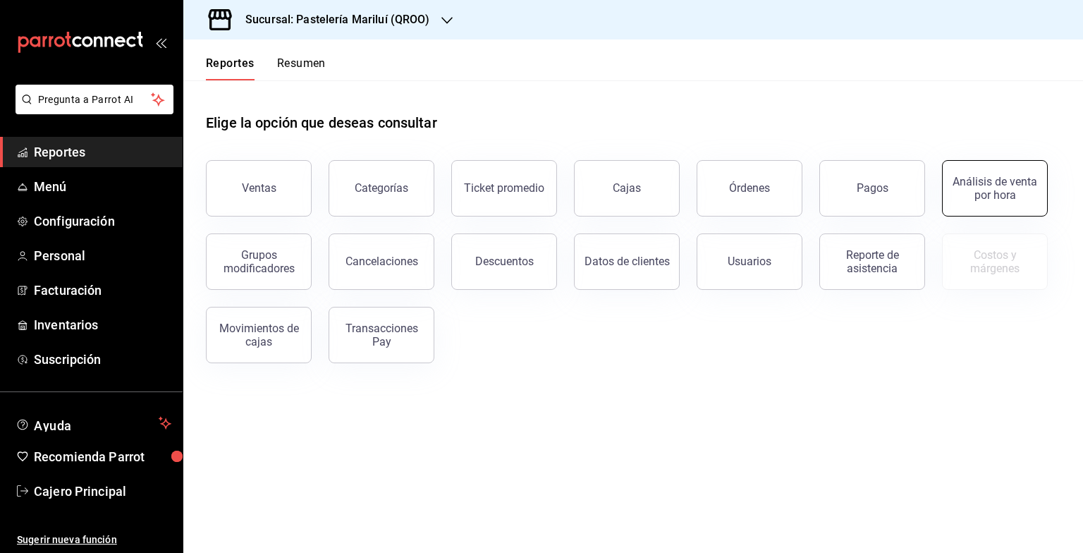
click at [1019, 192] on div "Análisis de venta por hora" at bounding box center [994, 188] width 87 height 27
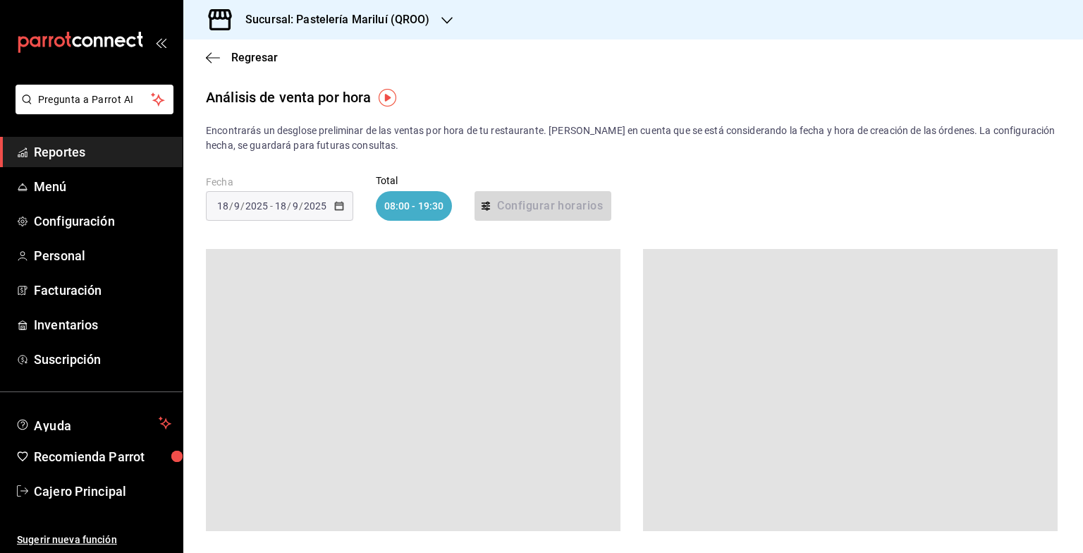
click at [201, 56] on div "Regresar" at bounding box center [633, 57] width 900 height 36
click at [219, 57] on icon "button" at bounding box center [213, 57] width 14 height 1
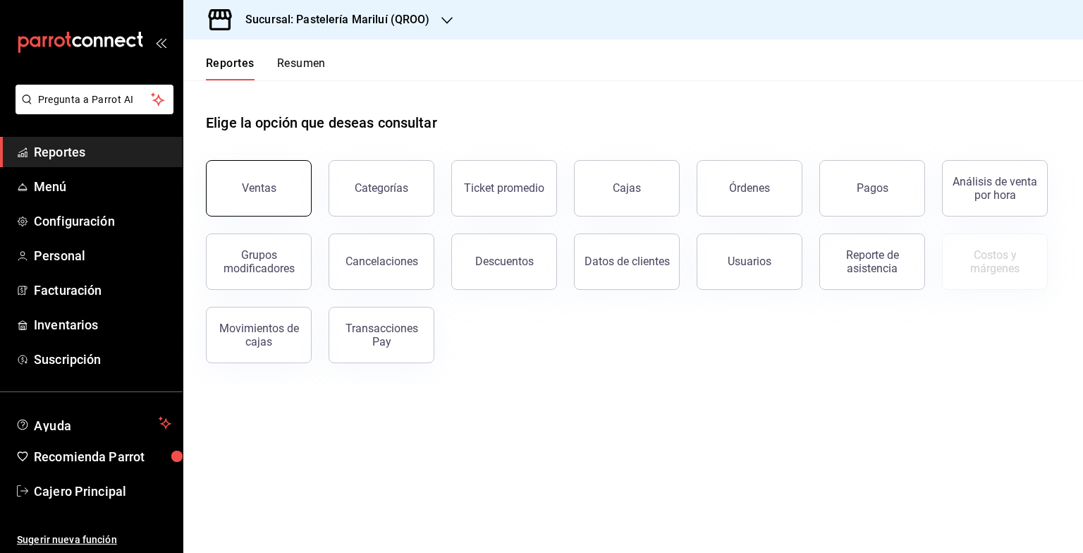
click at [258, 209] on button "Ventas" at bounding box center [259, 188] width 106 height 56
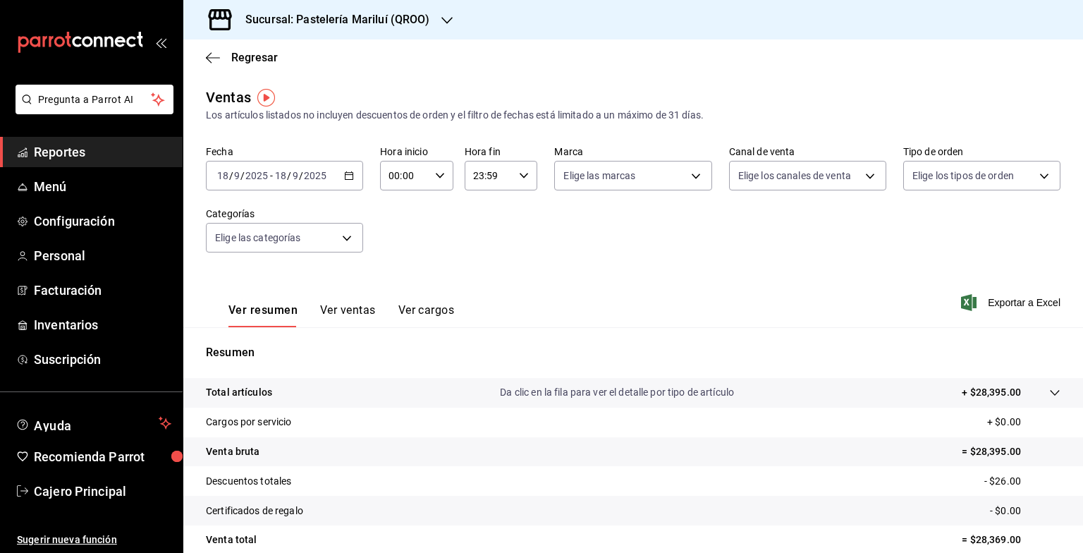
click at [358, 319] on button "Ver ventas" at bounding box center [348, 315] width 56 height 24
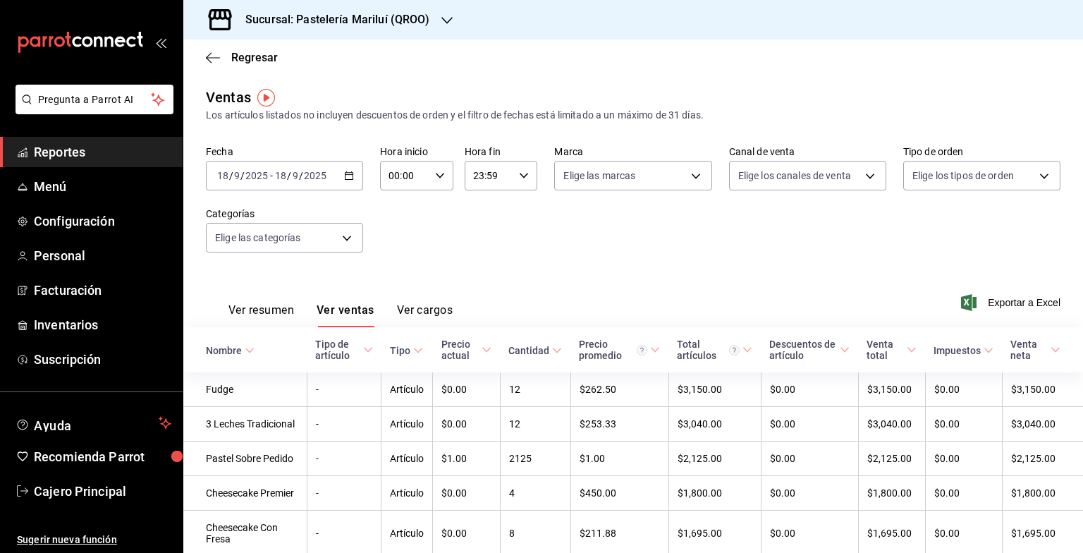
click at [243, 310] on button "Ver resumen" at bounding box center [262, 315] width 66 height 24
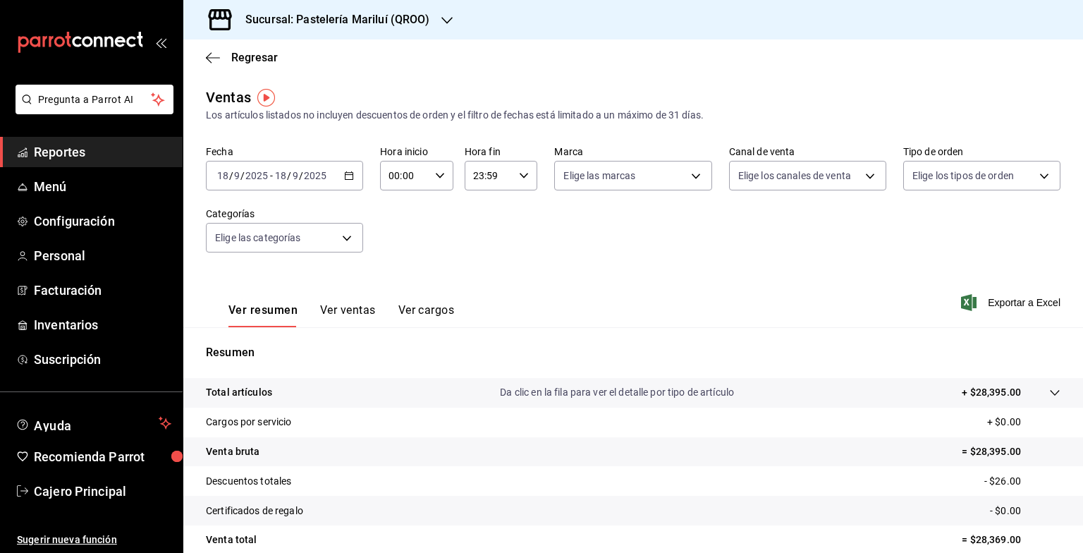
click at [446, 303] on button "Ver cargos" at bounding box center [427, 315] width 56 height 24
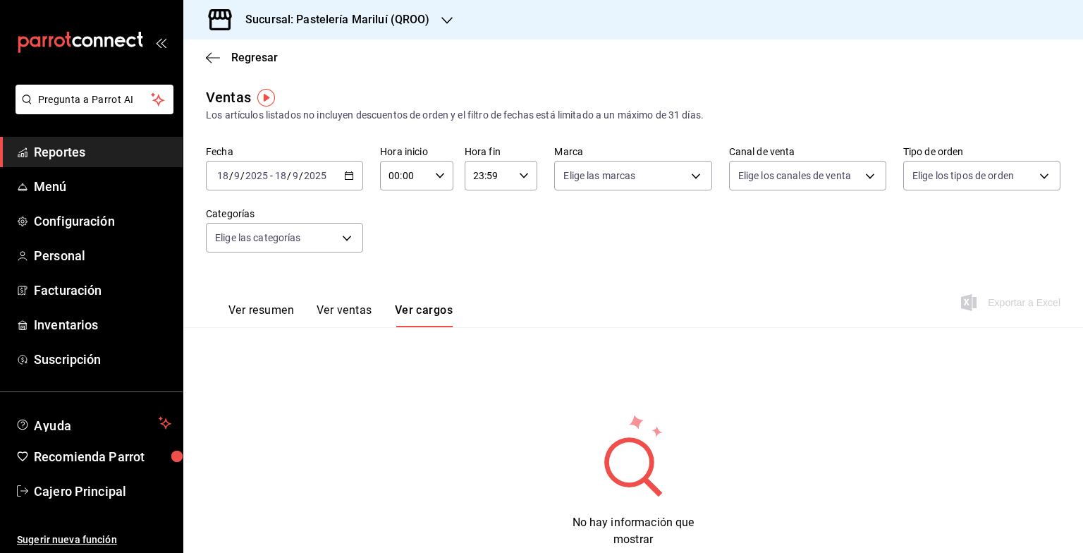
click at [248, 313] on button "Ver resumen" at bounding box center [262, 315] width 66 height 24
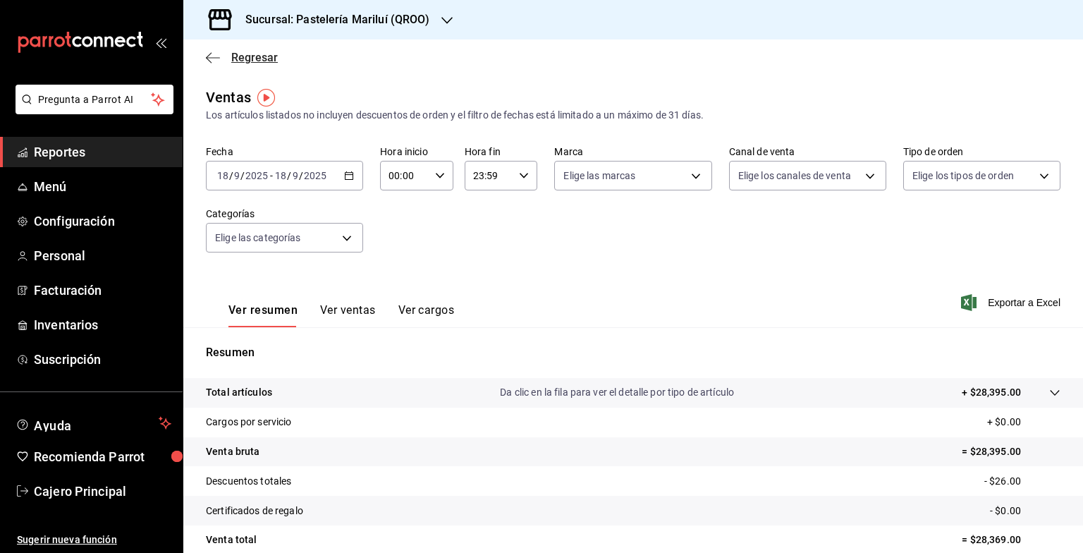
click at [220, 61] on span "Regresar" at bounding box center [242, 57] width 72 height 13
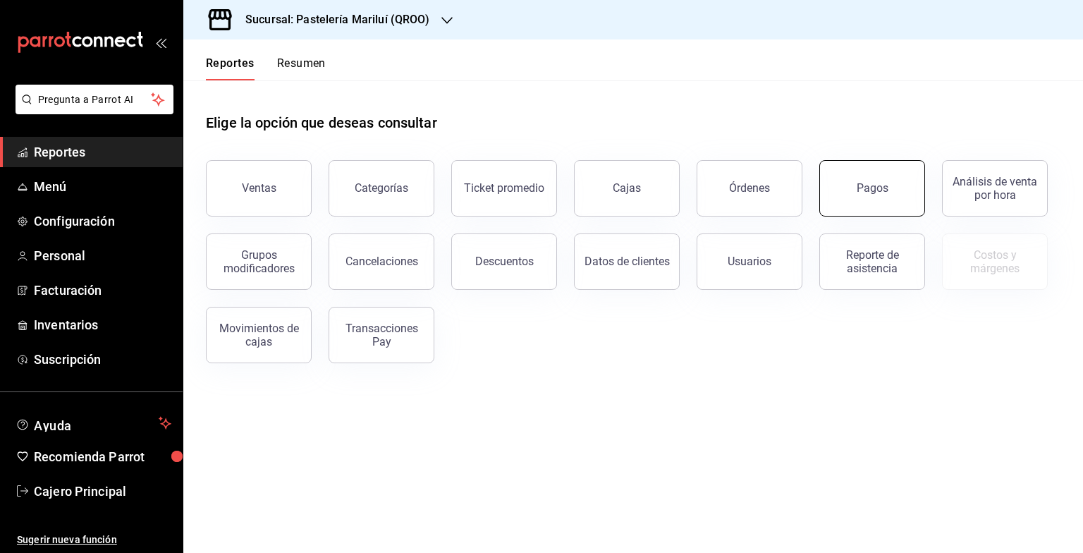
click at [836, 183] on button "Pagos" at bounding box center [873, 188] width 106 height 56
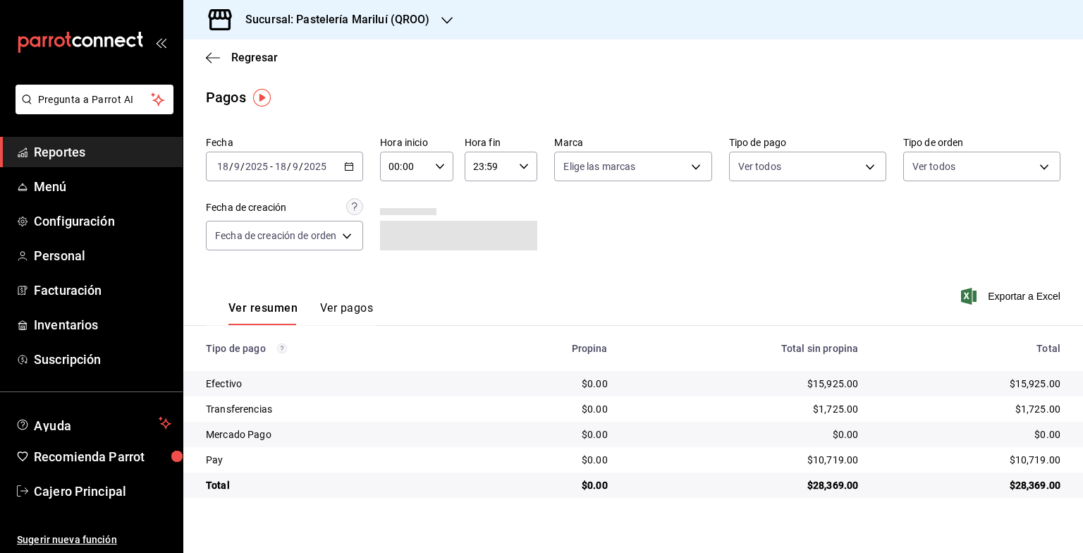
click at [353, 313] on button "Ver pagos" at bounding box center [346, 313] width 53 height 24
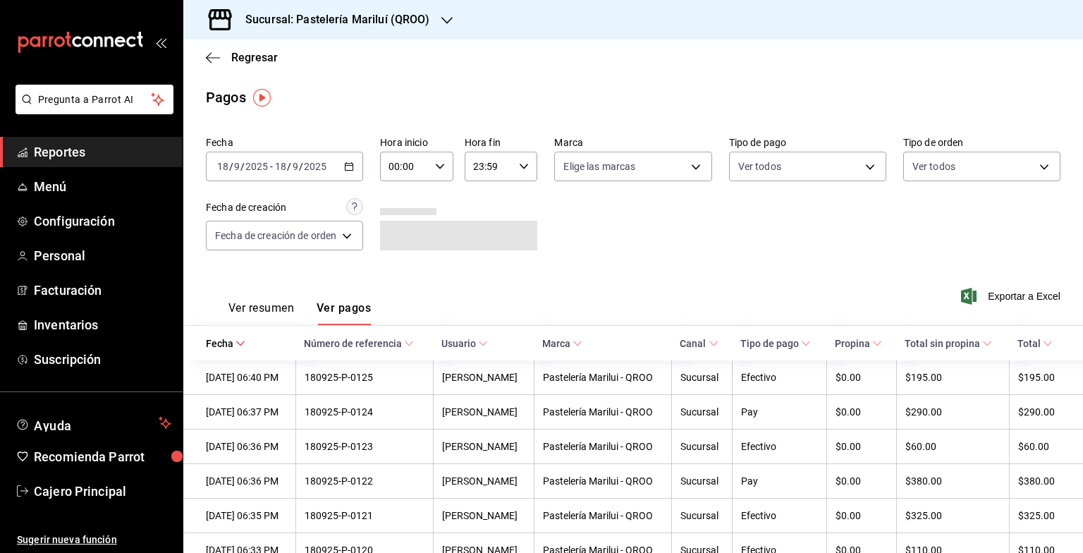
click at [281, 300] on div "Ver resumen Ver pagos" at bounding box center [288, 304] width 165 height 41
click at [276, 303] on button "Ver resumen" at bounding box center [262, 313] width 66 height 24
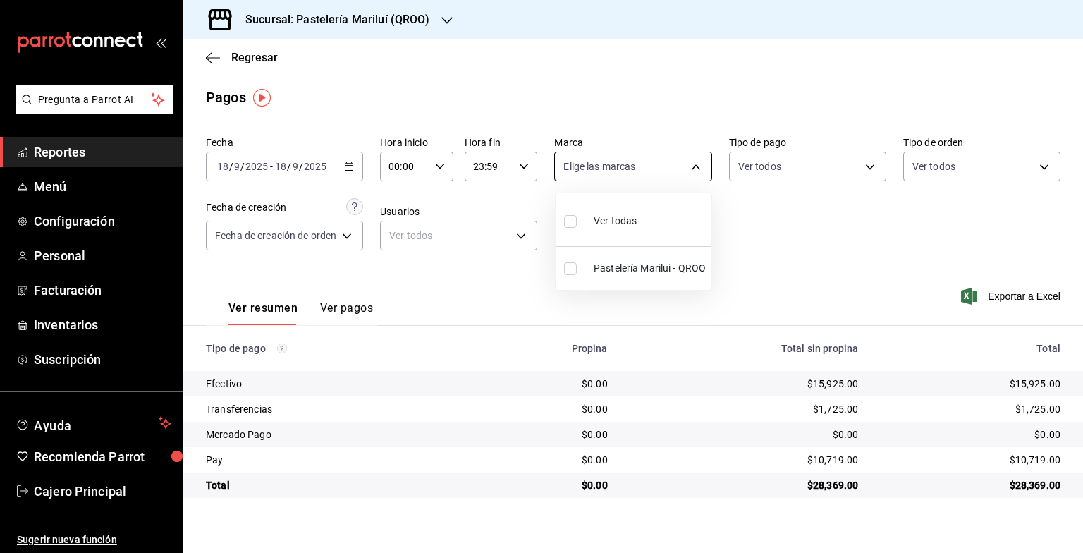
click at [620, 156] on body "Pregunta a Parrot AI Reportes Menú Configuración Personal Facturación Inventari…" at bounding box center [541, 276] width 1083 height 553
click at [619, 161] on div at bounding box center [541, 276] width 1083 height 553
click at [240, 157] on div "2025-09-18 18 / 9 / 2025 - 2025-09-18 18 / 9 / 2025" at bounding box center [284, 167] width 157 height 30
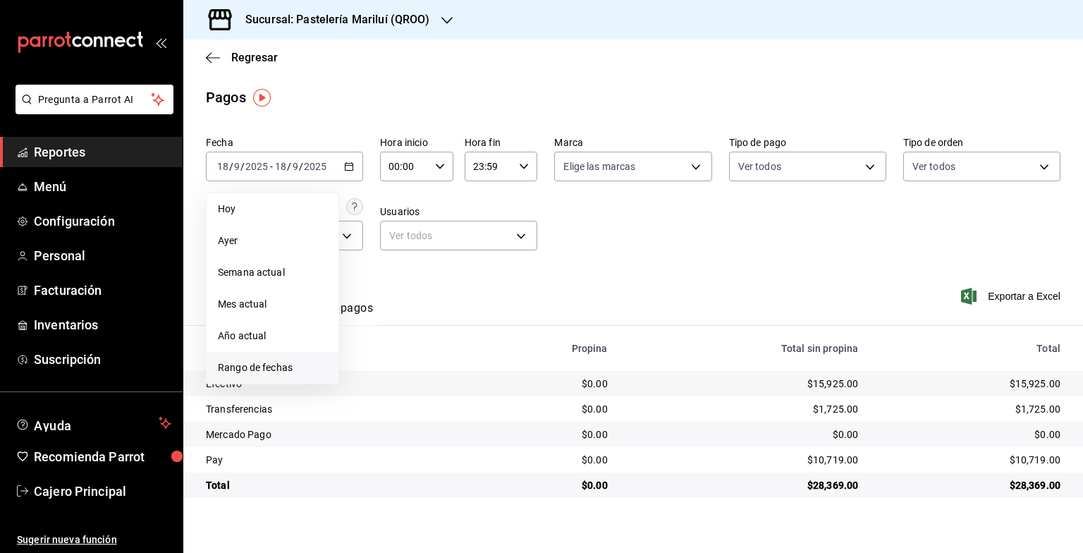
click at [233, 371] on span "Rango de fechas" at bounding box center [272, 367] width 109 height 15
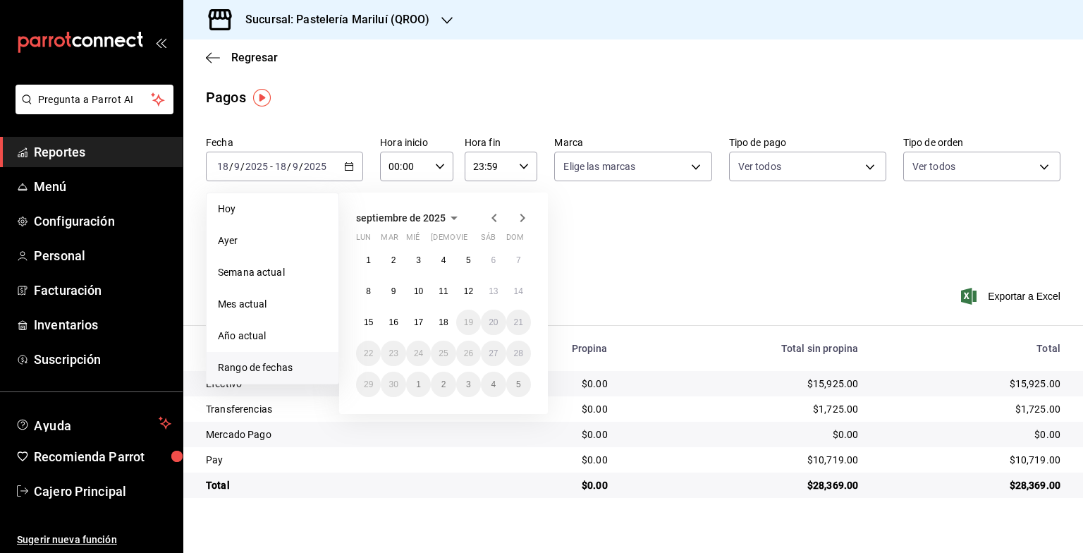
click at [482, 216] on div "septiembre de 2025" at bounding box center [443, 217] width 175 height 17
click at [488, 219] on icon "button" at bounding box center [494, 217] width 17 height 17
click at [464, 251] on button "1" at bounding box center [468, 260] width 25 height 25
click at [511, 385] on button "31" at bounding box center [518, 384] width 25 height 25
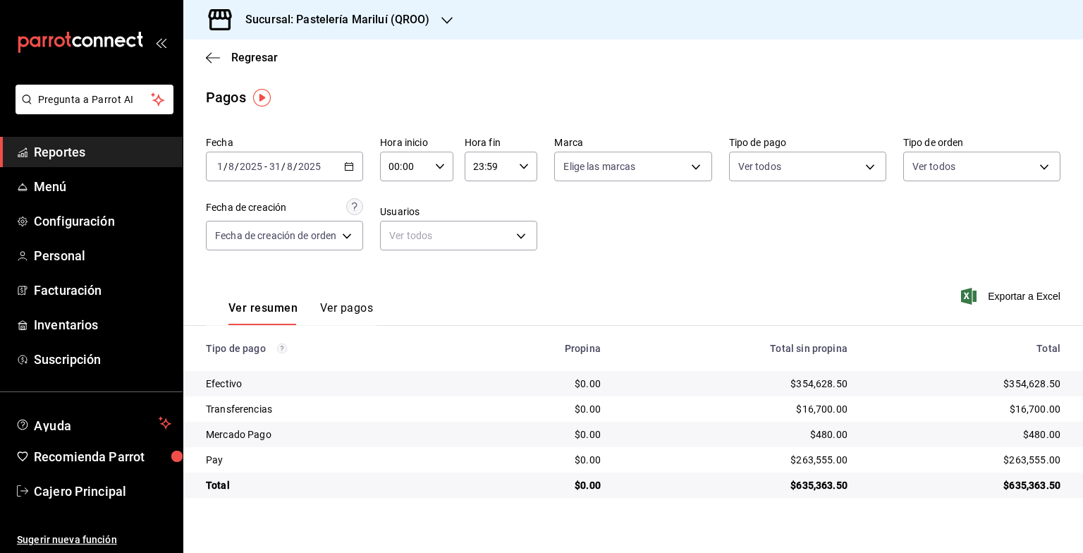
click at [368, 312] on button "Ver pagos" at bounding box center [346, 313] width 53 height 24
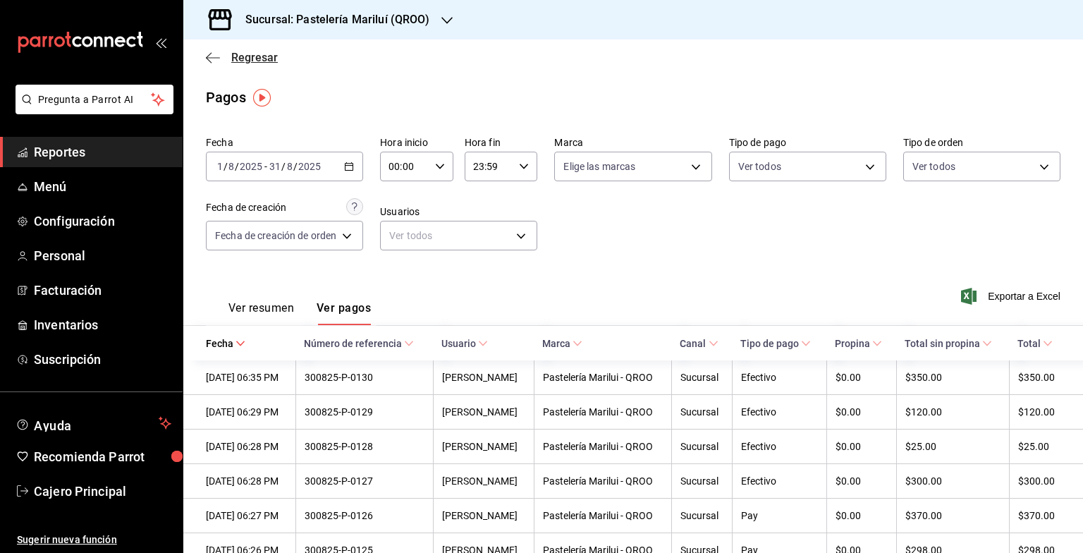
click at [220, 57] on span "Regresar" at bounding box center [242, 57] width 72 height 13
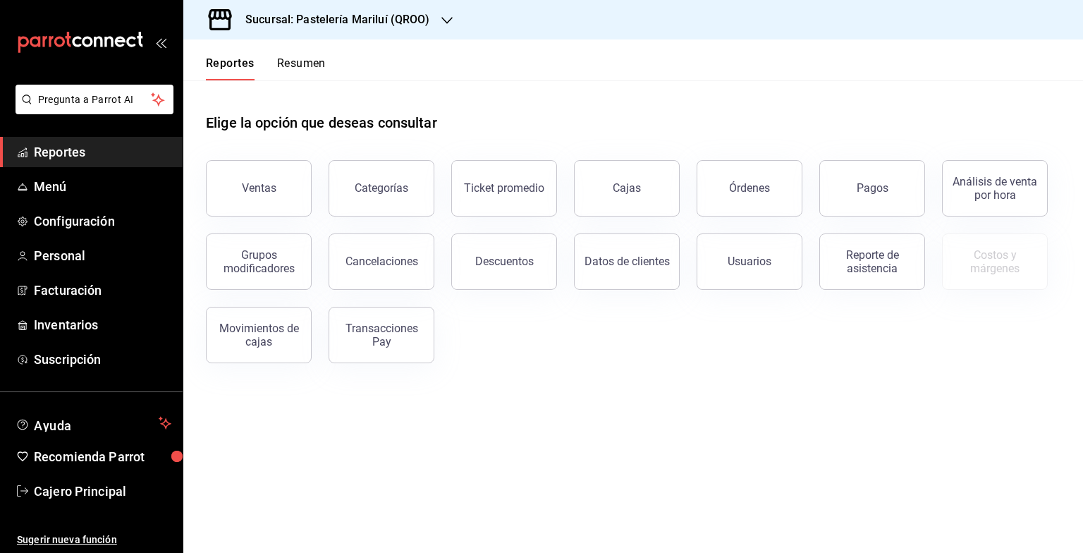
drag, startPoint x: 203, startPoint y: 144, endPoint x: 207, endPoint y: 152, distance: 8.5
click at [206, 147] on div "Ventas" at bounding box center [250, 179] width 123 height 73
click at [233, 191] on button "Ventas" at bounding box center [259, 188] width 106 height 56
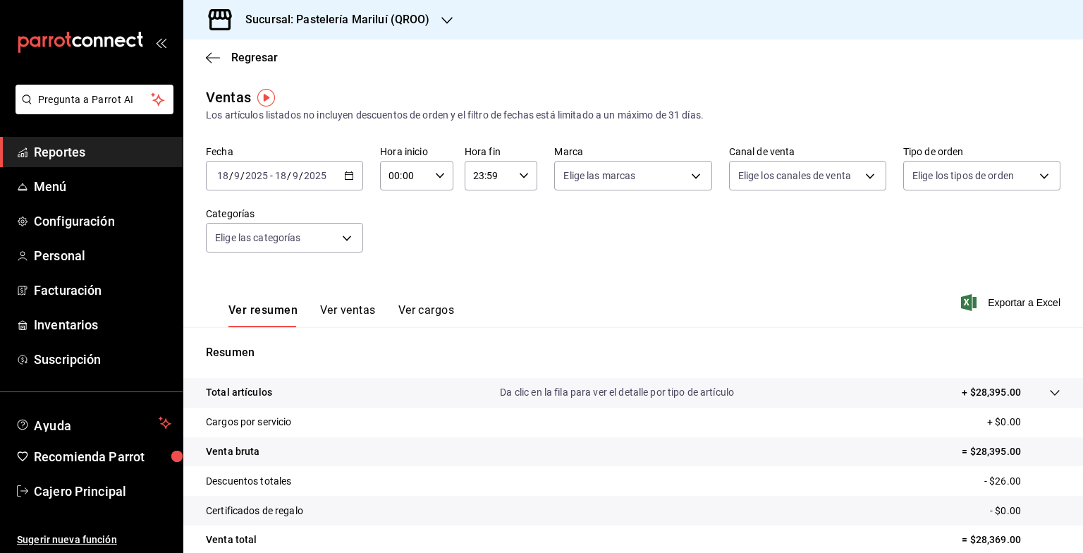
click at [346, 188] on div "2025-09-18 18 / 9 / 2025 - 2025-09-18 18 / 9 / 2025" at bounding box center [284, 176] width 157 height 30
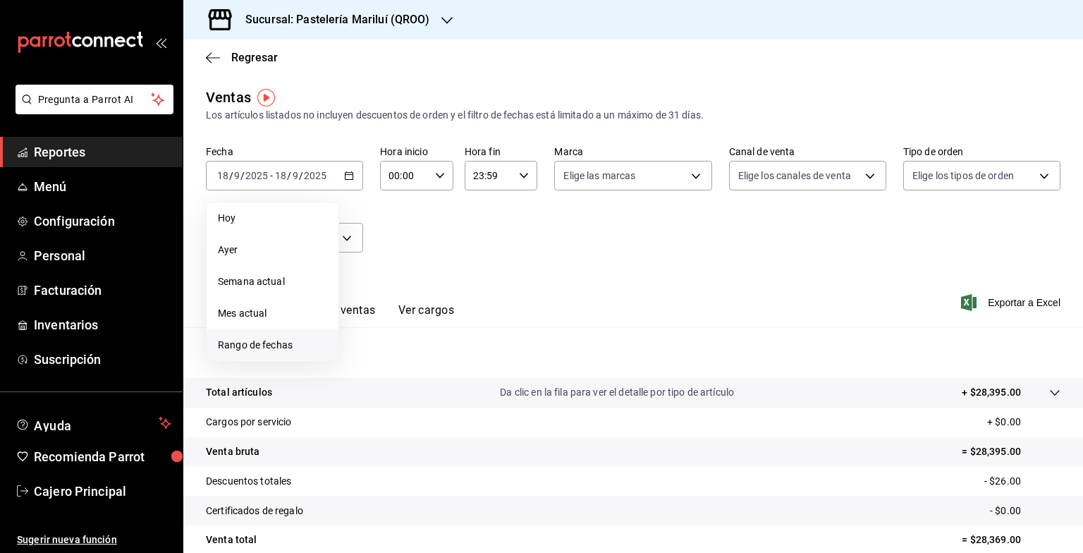
click at [273, 351] on span "Rango de fechas" at bounding box center [272, 345] width 109 height 15
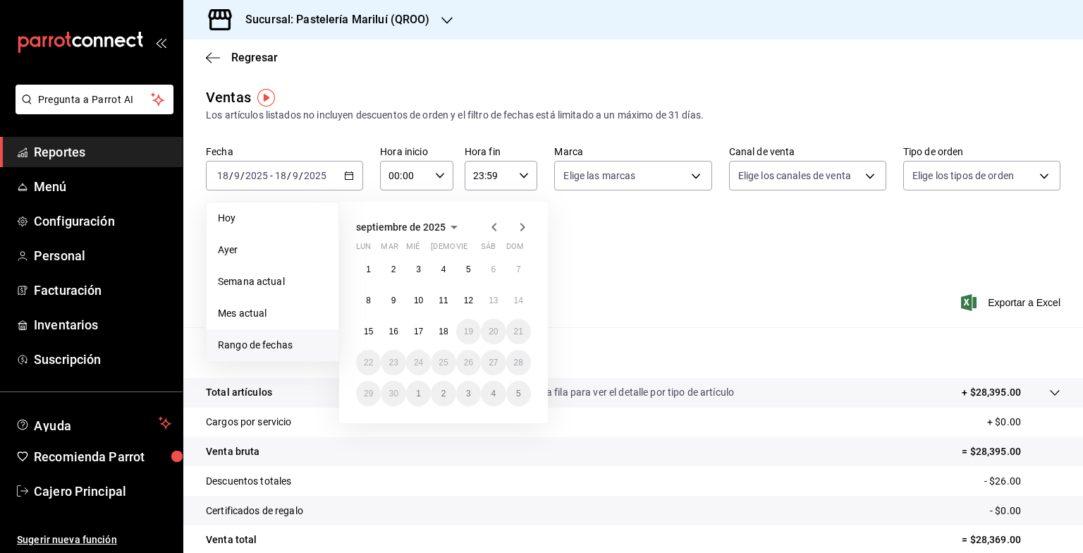
click at [497, 234] on icon "button" at bounding box center [494, 227] width 17 height 17
click at [468, 265] on abbr "1" at bounding box center [468, 270] width 5 height 10
click at [526, 391] on button "31" at bounding box center [518, 393] width 25 height 25
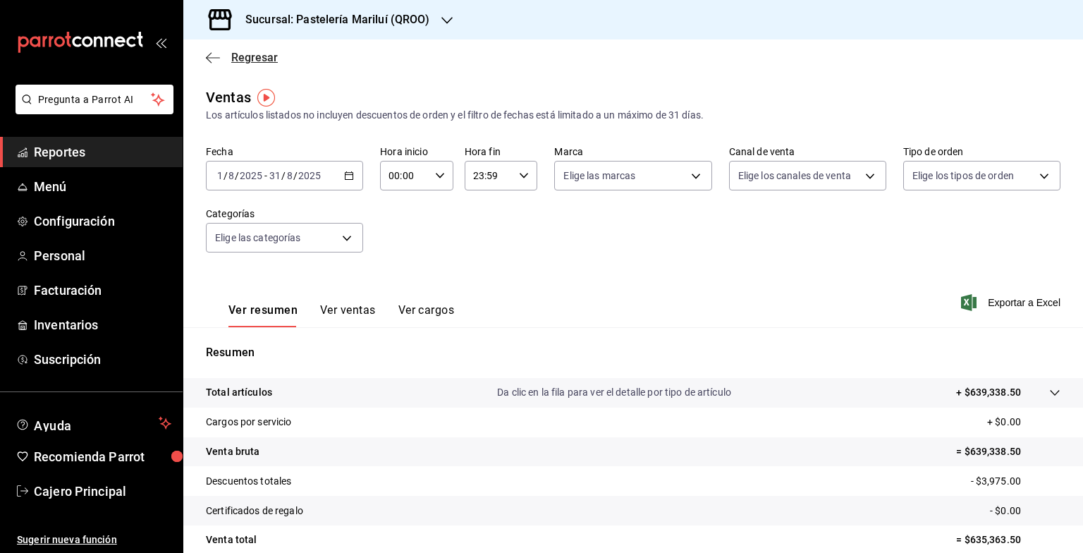
click at [229, 55] on span "Regresar" at bounding box center [242, 57] width 72 height 13
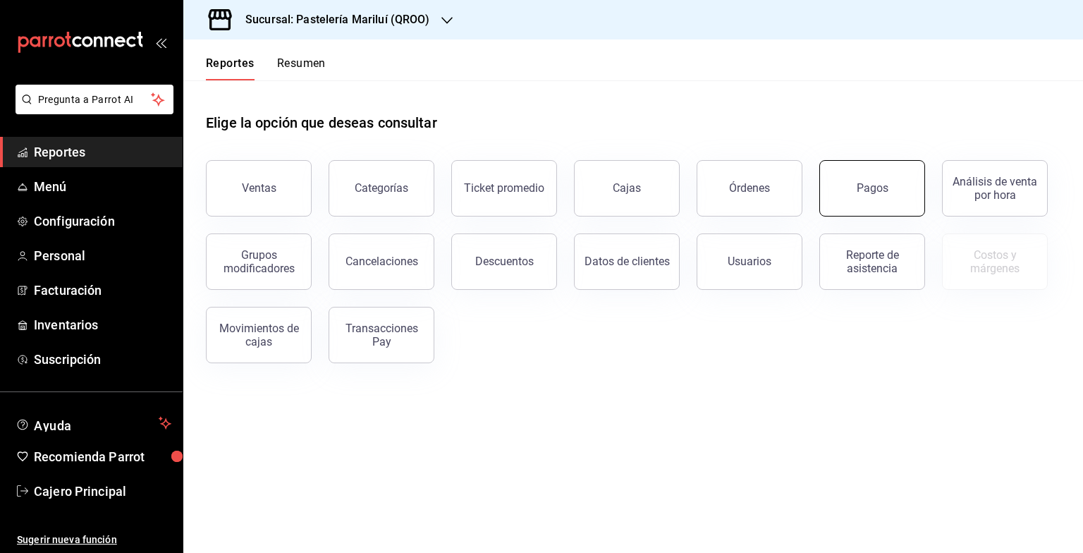
click at [882, 197] on button "Pagos" at bounding box center [873, 188] width 106 height 56
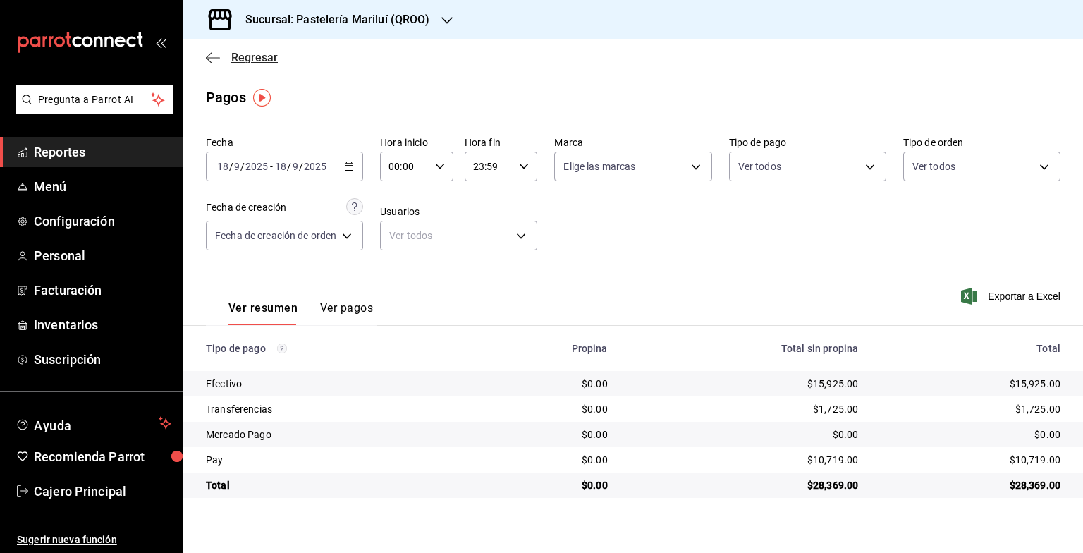
click at [221, 62] on span "Regresar" at bounding box center [242, 57] width 72 height 13
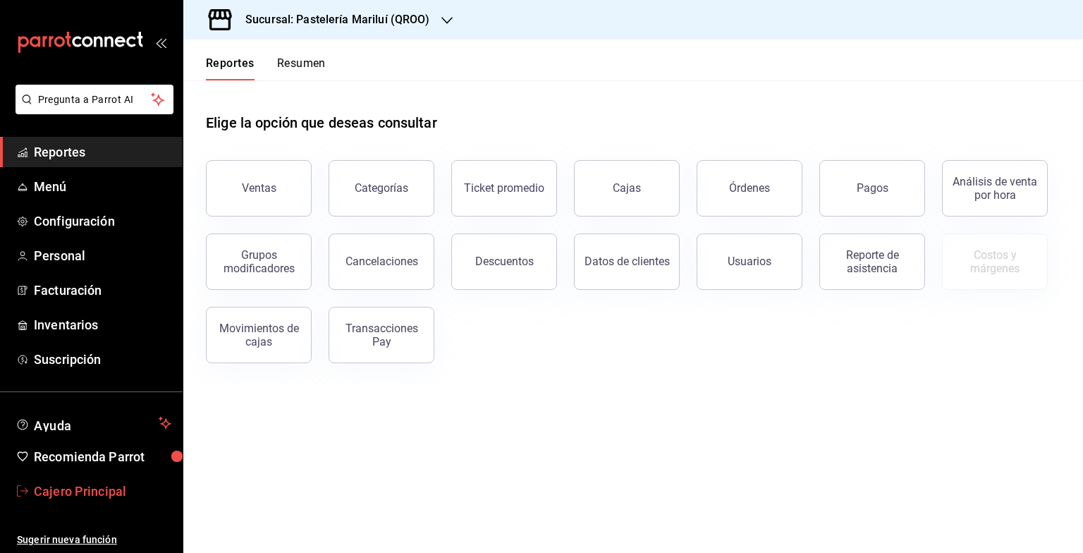
click at [82, 482] on span "Cajero Principal" at bounding box center [103, 491] width 138 height 19
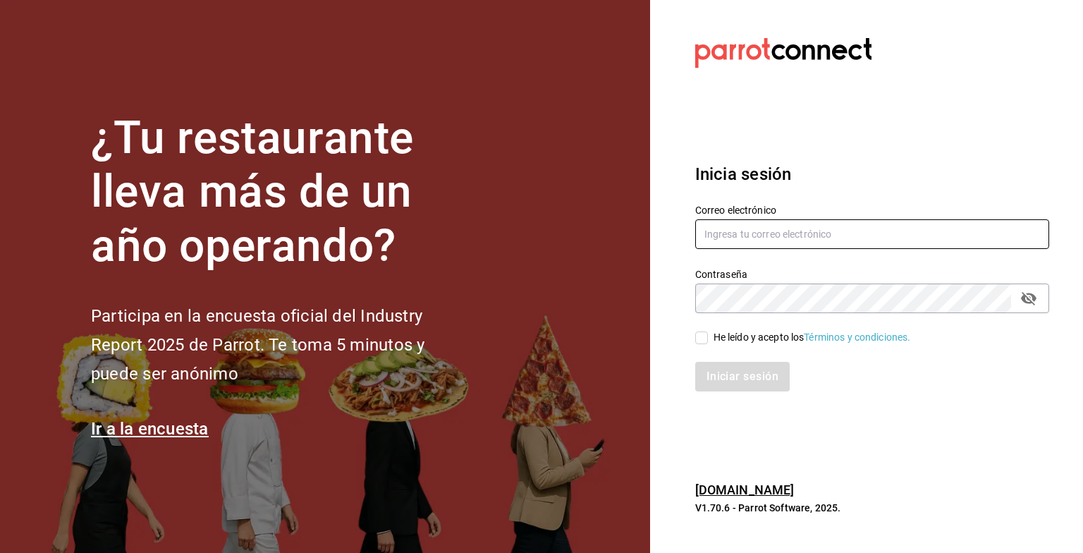
type input "lcastello@marilui.com"
